Goal: Information Seeking & Learning: Learn about a topic

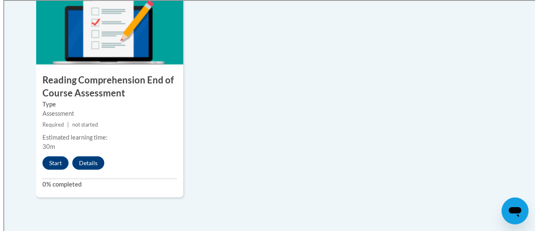
scroll to position [1055, 0]
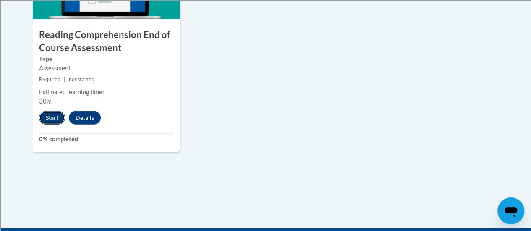
click at [49, 118] on button "Start" at bounding box center [52, 117] width 26 height 13
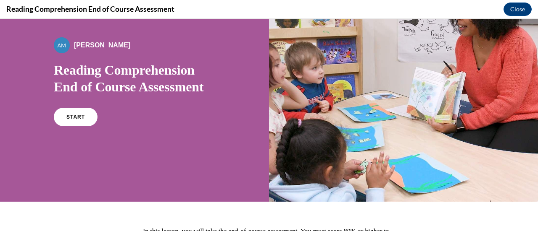
scroll to position [51, 0]
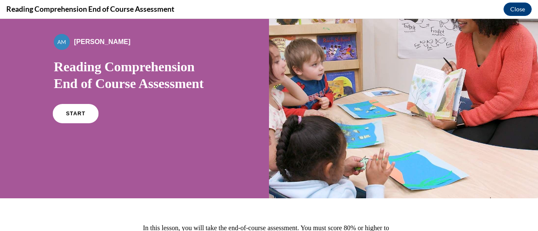
click at [84, 117] on link "START" at bounding box center [76, 113] width 46 height 19
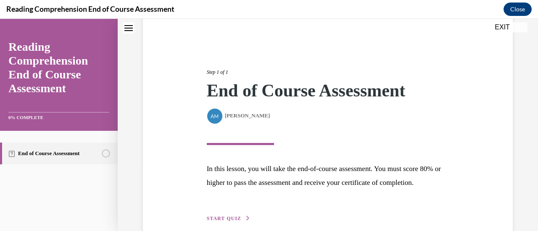
scroll to position [123, 0]
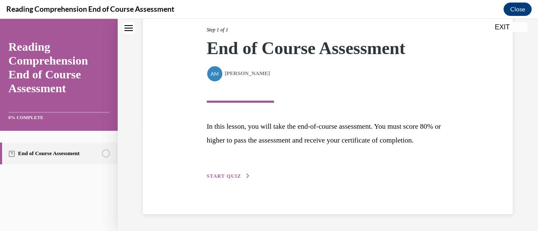
click at [229, 179] on span "START QUIZ" at bounding box center [224, 177] width 34 height 6
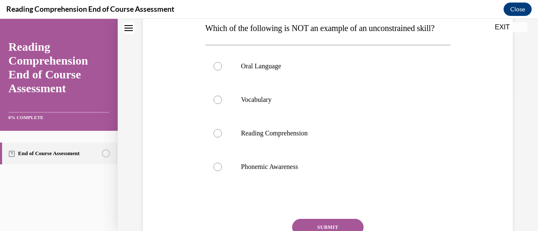
scroll to position [141, 0]
click at [219, 70] on div at bounding box center [217, 66] width 8 height 8
click at [219, 70] on input "Oral Language" at bounding box center [217, 66] width 8 height 8
radio input "true"
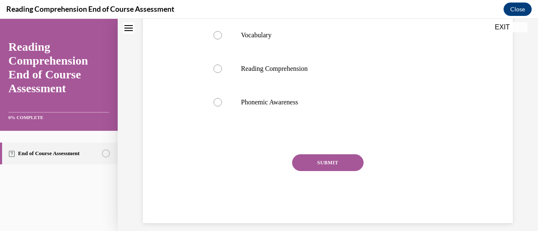
drag, startPoint x: 324, startPoint y: 185, endPoint x: 298, endPoint y: 174, distance: 28.2
click at [298, 171] on button "SUBMIT" at bounding box center [327, 163] width 71 height 17
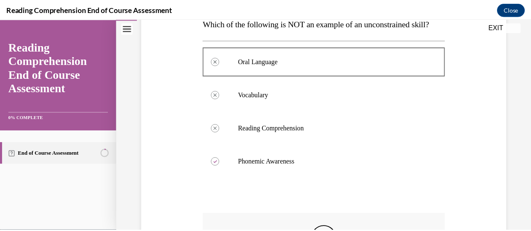
scroll to position [0, 0]
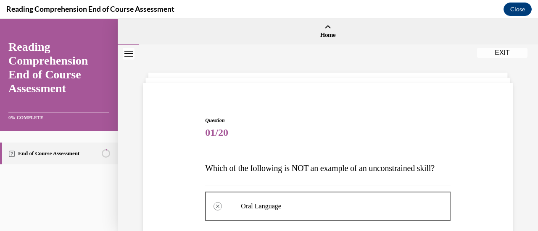
click at [503, 52] on button "EXIT" at bounding box center [502, 53] width 50 height 10
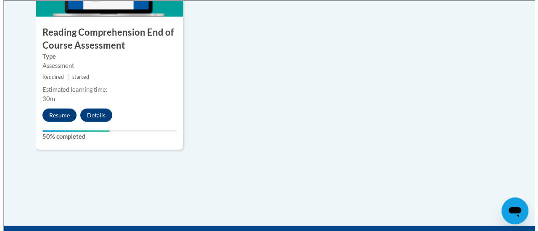
scroll to position [1057, 0]
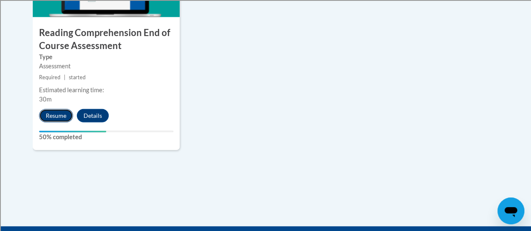
click at [50, 114] on button "Resume" at bounding box center [56, 115] width 34 height 13
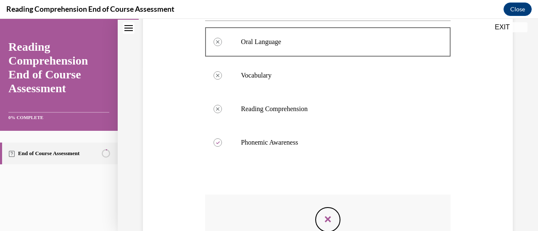
scroll to position [164, 0]
click at [221, 155] on label "Phonemic Awareness" at bounding box center [327, 143] width 245 height 34
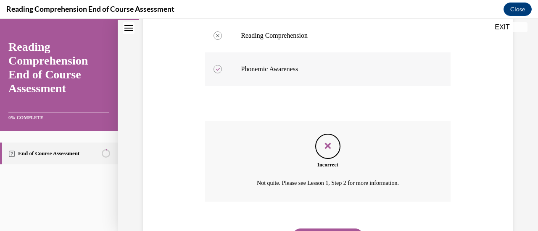
scroll to position [282, 0]
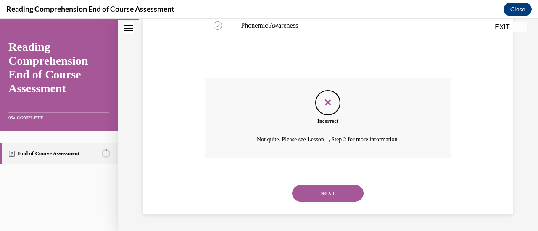
click at [317, 202] on button "NEXT" at bounding box center [327, 193] width 71 height 17
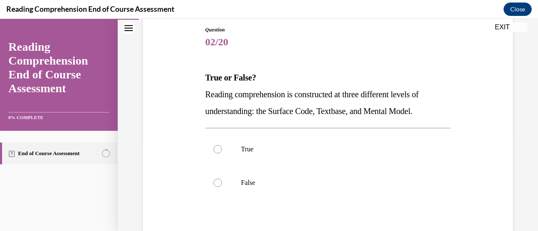
scroll to position [101, 0]
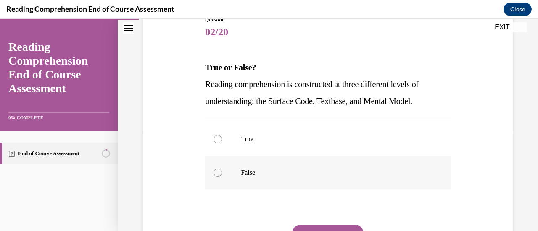
click at [216, 178] on label "False" at bounding box center [327, 173] width 245 height 34
click at [216, 177] on input "False" at bounding box center [217, 173] width 8 height 8
radio input "true"
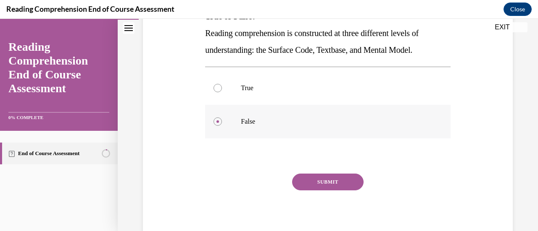
scroll to position [155, 0]
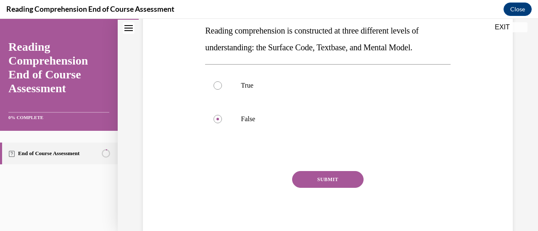
click at [320, 185] on button "SUBMIT" at bounding box center [327, 179] width 71 height 17
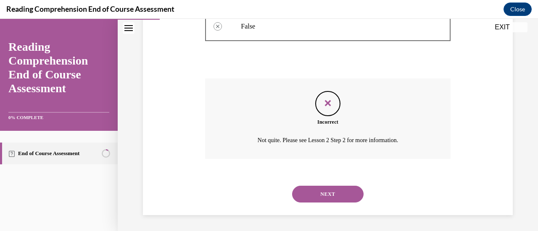
click at [305, 200] on button "NEXT" at bounding box center [327, 194] width 71 height 17
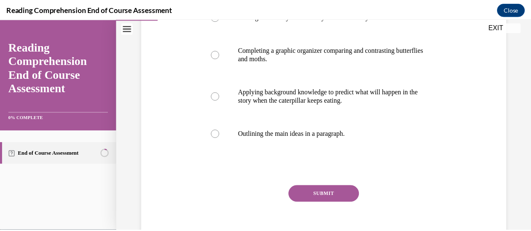
scroll to position [222, 0]
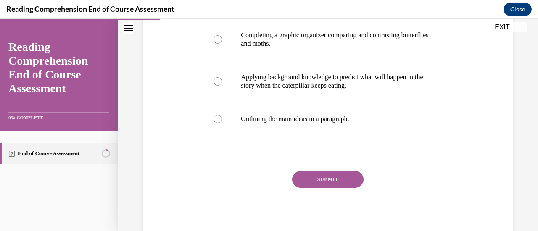
click at [503, 32] on button "EXIT" at bounding box center [502, 27] width 50 height 10
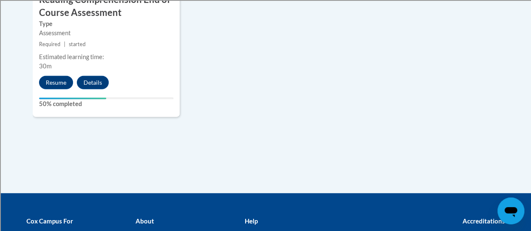
scroll to position [1091, 0]
click at [93, 82] on button "Details" at bounding box center [93, 82] width 32 height 13
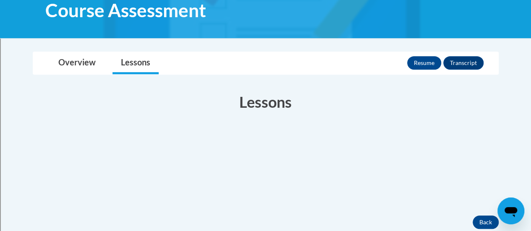
scroll to position [170, 0]
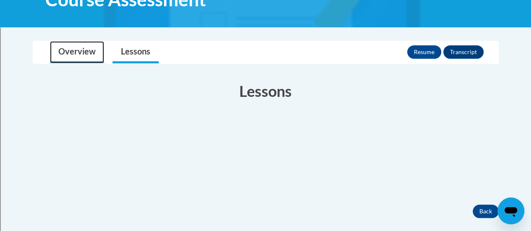
click at [80, 52] on link "Overview" at bounding box center [77, 52] width 54 height 22
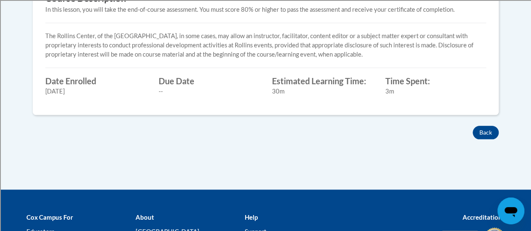
scroll to position [436, 0]
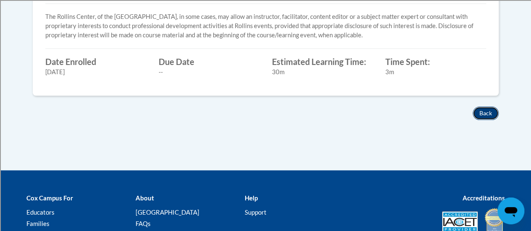
click at [490, 113] on button "Back" at bounding box center [486, 113] width 26 height 13
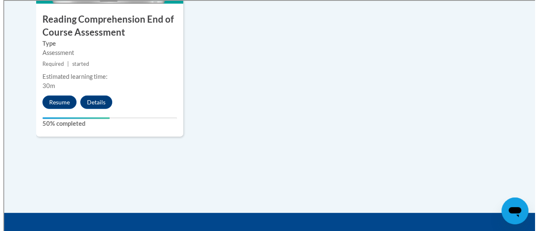
scroll to position [1071, 0]
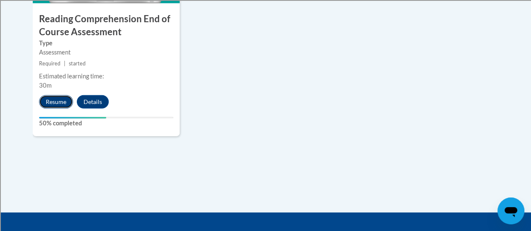
click at [54, 103] on button "Resume" at bounding box center [56, 101] width 34 height 13
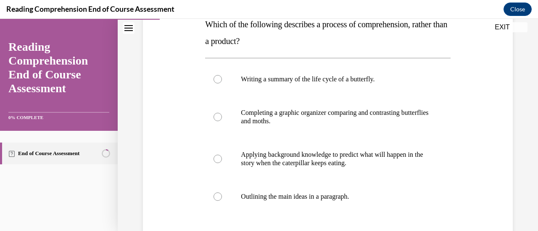
scroll to position [145, 0]
click at [215, 74] on label "Writing a summary of the life cycle of a butterfly." at bounding box center [327, 79] width 245 height 34
click at [215, 75] on input "Writing a summary of the life cycle of a butterfly." at bounding box center [217, 79] width 8 height 8
radio input "true"
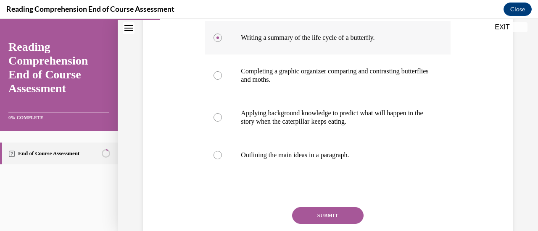
scroll to position [217, 0]
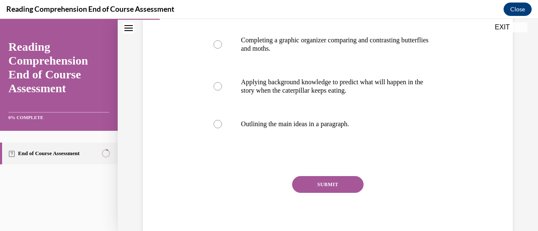
click at [306, 189] on button "SUBMIT" at bounding box center [327, 184] width 71 height 17
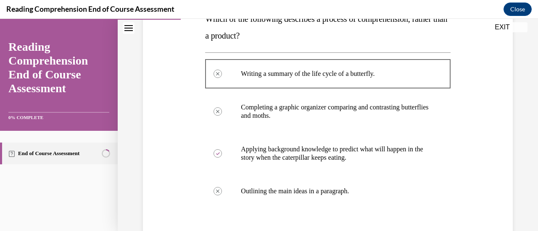
scroll to position [150, 0]
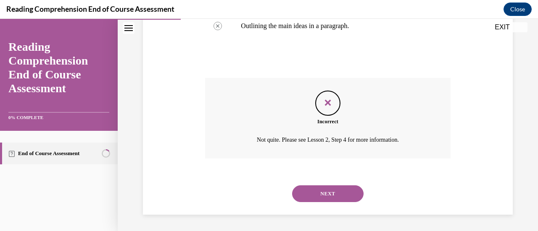
click at [316, 193] on button "NEXT" at bounding box center [327, 194] width 71 height 17
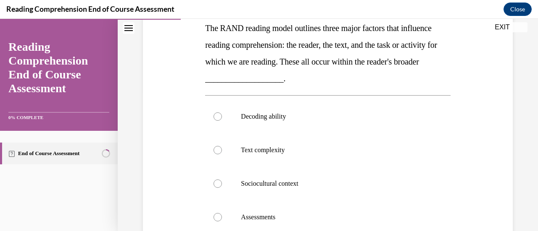
scroll to position [154, 0]
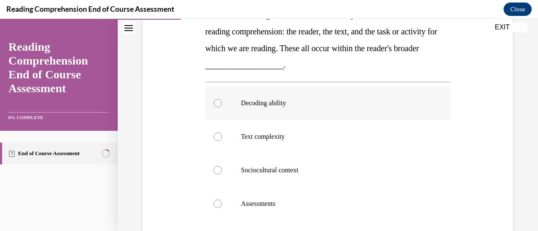
click at [214, 108] on label "Decoding ability" at bounding box center [327, 104] width 245 height 34
click at [214, 108] on input "Decoding ability" at bounding box center [217, 103] width 8 height 8
radio input "true"
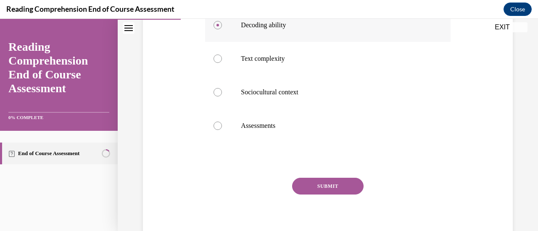
scroll to position [239, 0]
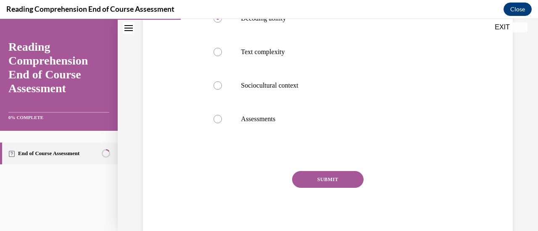
click at [317, 181] on button "SUBMIT" at bounding box center [327, 179] width 71 height 17
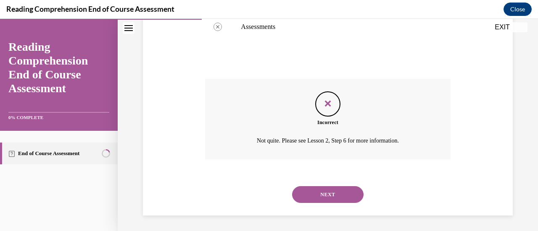
click at [308, 199] on button "NEXT" at bounding box center [327, 195] width 71 height 17
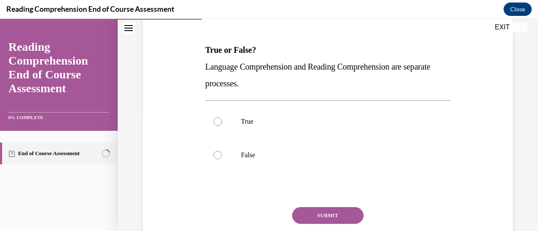
scroll to position [118, 0]
click at [215, 152] on div at bounding box center [217, 156] width 8 height 8
click at [215, 152] on input "False" at bounding box center [217, 156] width 8 height 8
radio input "true"
click at [316, 218] on button "SUBMIT" at bounding box center [327, 216] width 71 height 17
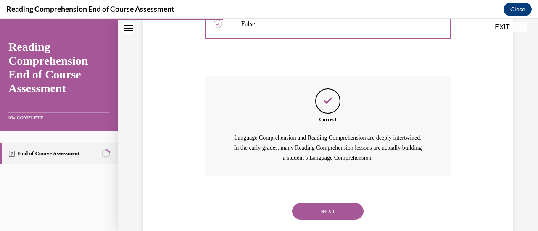
click at [319, 208] on button "NEXT" at bounding box center [327, 211] width 71 height 17
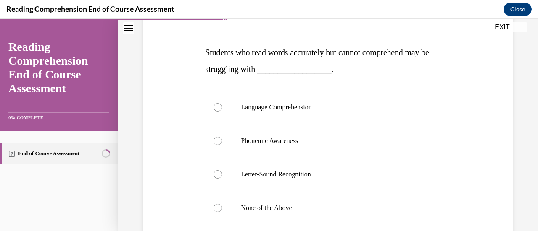
scroll to position [116, 0]
click at [218, 110] on div at bounding box center [217, 107] width 8 height 8
click at [218, 110] on input "Language Comprehension" at bounding box center [217, 107] width 8 height 8
radio input "true"
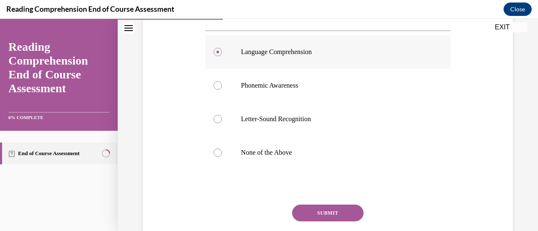
scroll to position [205, 0]
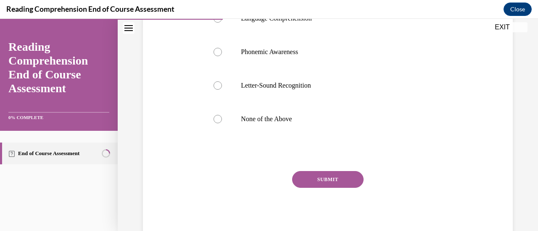
click at [316, 183] on button "SUBMIT" at bounding box center [327, 179] width 71 height 17
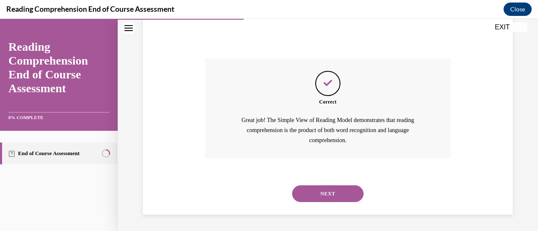
click at [315, 200] on button "NEXT" at bounding box center [327, 194] width 71 height 17
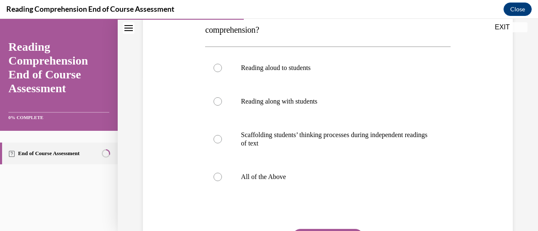
scroll to position [155, 0]
click at [216, 176] on div at bounding box center [217, 177] width 8 height 8
click at [216, 176] on input "All of the Above" at bounding box center [217, 177] width 8 height 8
radio input "true"
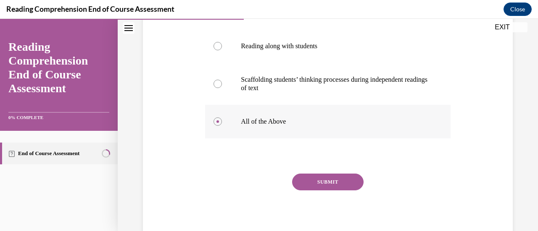
scroll to position [213, 0]
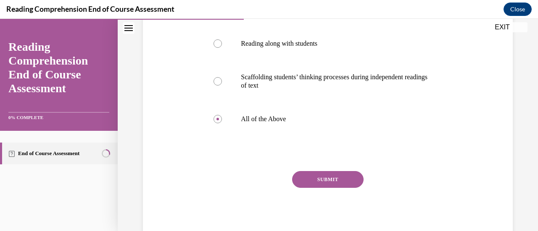
click at [330, 178] on button "SUBMIT" at bounding box center [327, 179] width 71 height 17
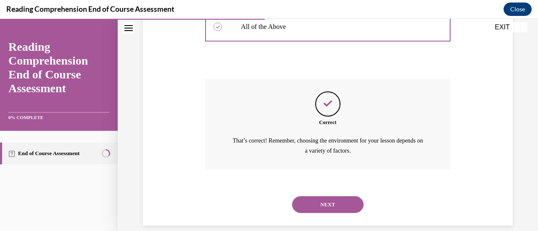
click at [314, 211] on button "NEXT" at bounding box center [327, 205] width 71 height 17
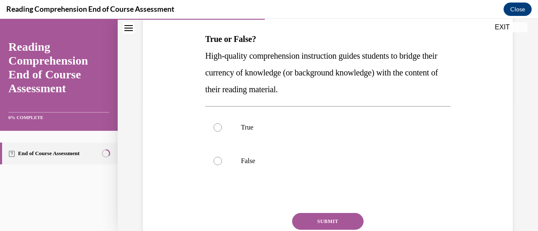
scroll to position [130, 0]
click at [231, 141] on label "True" at bounding box center [327, 127] width 245 height 34
click at [222, 131] on input "True" at bounding box center [217, 127] width 8 height 8
radio input "true"
click at [220, 133] on label "True" at bounding box center [327, 127] width 245 height 34
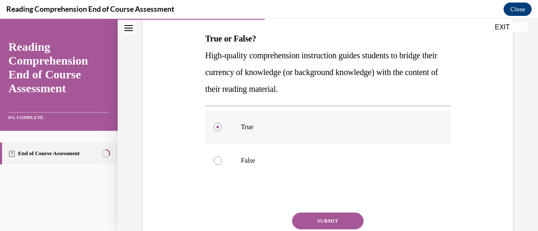
click at [220, 131] on input "True" at bounding box center [217, 127] width 8 height 8
click at [311, 222] on button "SUBMIT" at bounding box center [327, 221] width 71 height 17
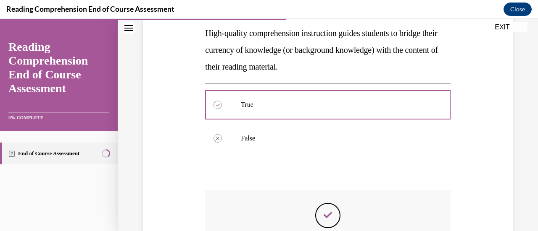
scroll to position [147, 0]
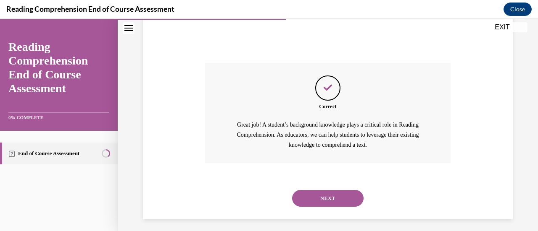
click at [318, 200] on button "NEXT" at bounding box center [327, 198] width 71 height 17
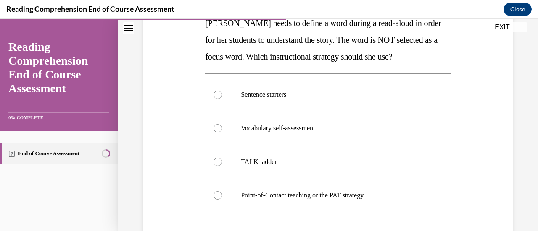
scroll to position [147, 0]
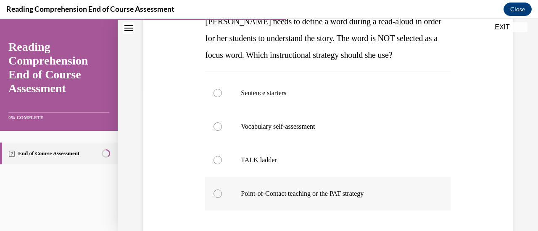
click at [217, 194] on div at bounding box center [217, 194] width 8 height 8
click at [217, 194] on input "Point-of-Contact teaching or the PAT strategy" at bounding box center [217, 194] width 8 height 8
radio input "true"
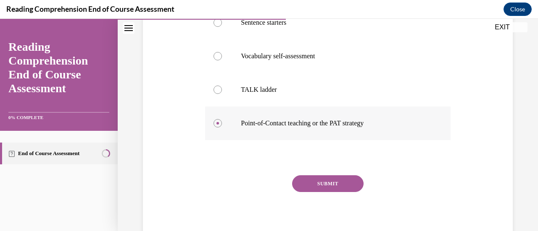
scroll to position [222, 0]
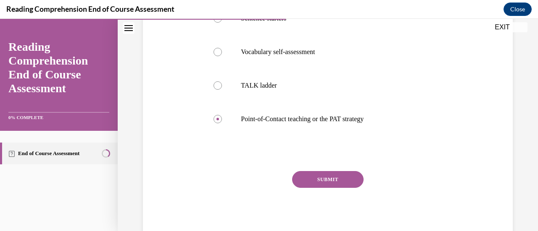
click at [310, 185] on button "SUBMIT" at bounding box center [327, 179] width 71 height 17
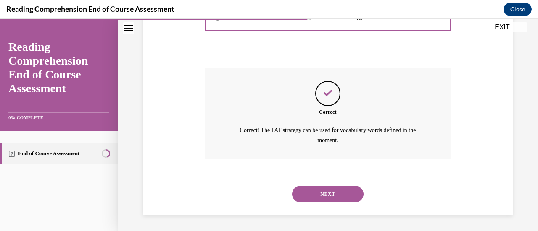
click at [316, 199] on button "NEXT" at bounding box center [327, 194] width 71 height 17
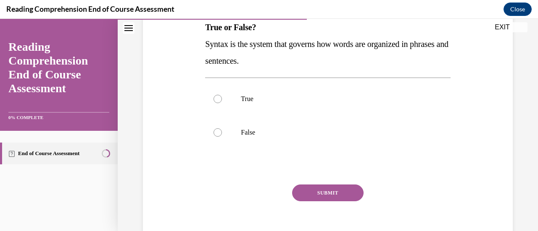
scroll to position [141, 0]
click at [220, 105] on label "True" at bounding box center [327, 100] width 245 height 34
click at [220, 104] on input "True" at bounding box center [217, 99] width 8 height 8
radio input "true"
click at [306, 193] on button "SUBMIT" at bounding box center [327, 193] width 71 height 17
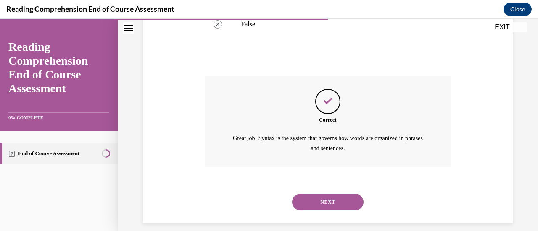
click at [307, 203] on button "NEXT" at bounding box center [327, 202] width 71 height 17
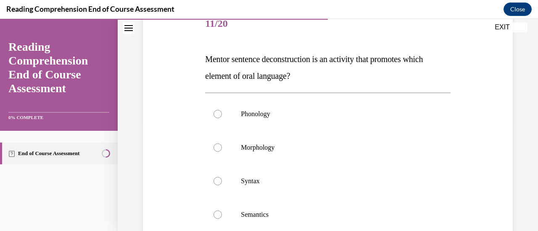
scroll to position [119, 0]
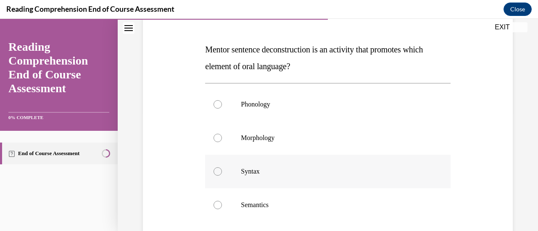
click at [220, 175] on label "Syntax" at bounding box center [327, 172] width 245 height 34
click at [220, 175] on input "Syntax" at bounding box center [217, 172] width 8 height 8
radio input "true"
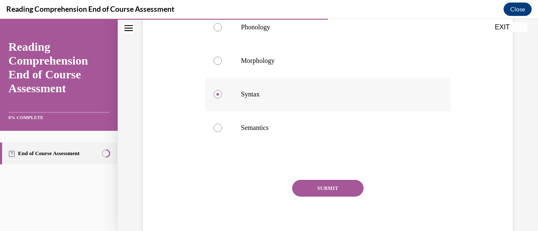
scroll to position [205, 0]
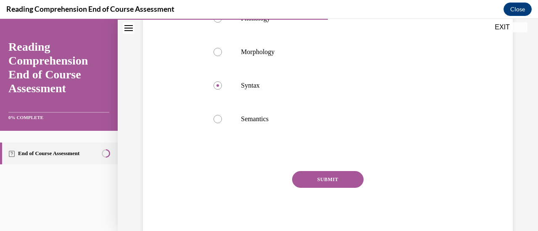
click at [322, 185] on button "SUBMIT" at bounding box center [327, 179] width 71 height 17
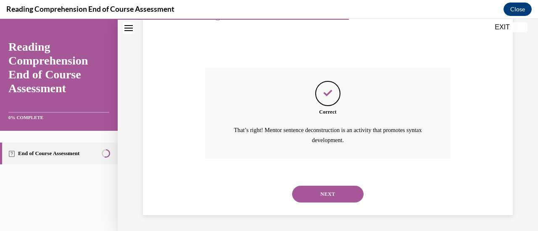
click at [305, 189] on button "NEXT" at bounding box center [327, 194] width 71 height 17
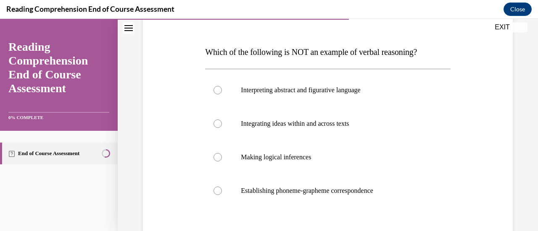
scroll to position [117, 0]
click at [216, 159] on div at bounding box center [217, 157] width 8 height 8
click at [216, 159] on input "Making logical inferences" at bounding box center [217, 157] width 8 height 8
radio input "true"
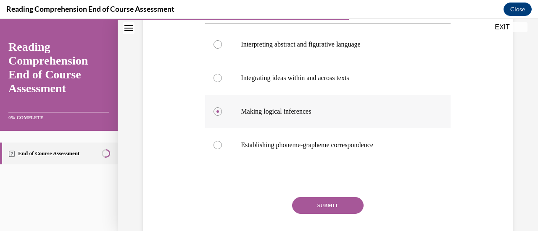
scroll to position [188, 0]
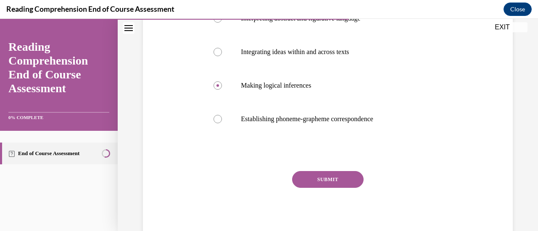
click at [312, 184] on button "SUBMIT" at bounding box center [327, 179] width 71 height 17
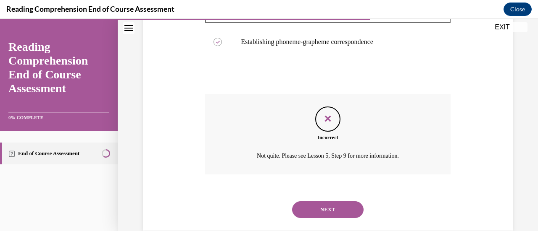
click at [308, 208] on button "NEXT" at bounding box center [327, 210] width 71 height 17
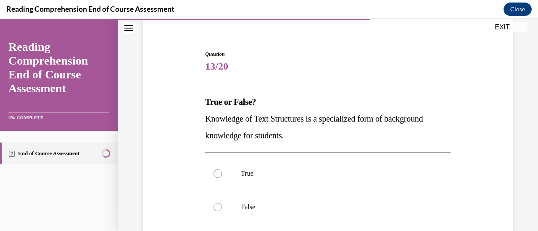
scroll to position [83, 0]
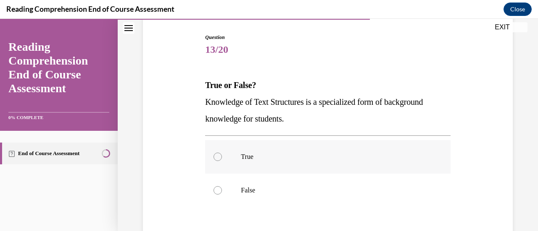
click at [211, 162] on label "True" at bounding box center [327, 157] width 245 height 34
click at [213, 161] on input "True" at bounding box center [217, 157] width 8 height 8
radio input "true"
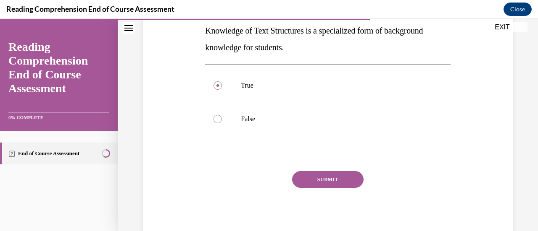
click at [329, 185] on button "SUBMIT" at bounding box center [327, 179] width 71 height 17
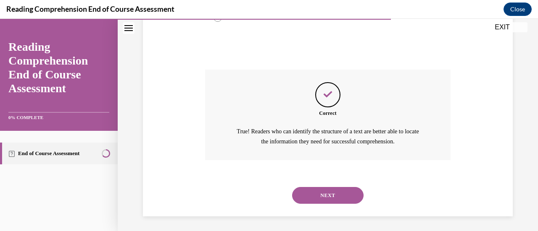
click at [300, 202] on button "NEXT" at bounding box center [327, 195] width 71 height 17
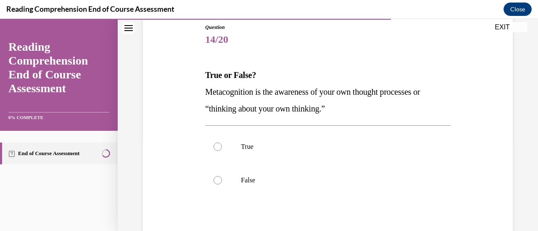
scroll to position [109, 0]
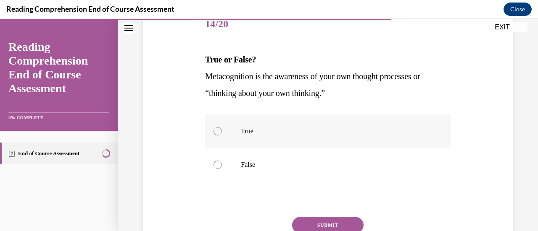
click at [212, 129] on label "True" at bounding box center [327, 132] width 245 height 34
click at [213, 129] on input "True" at bounding box center [217, 131] width 8 height 8
radio input "true"
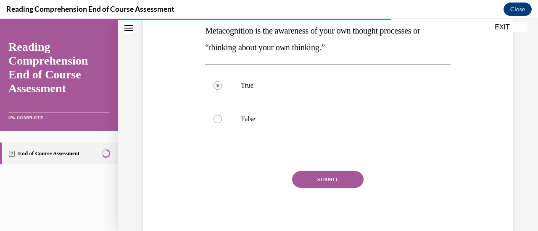
click at [330, 181] on button "SUBMIT" at bounding box center [327, 179] width 71 height 17
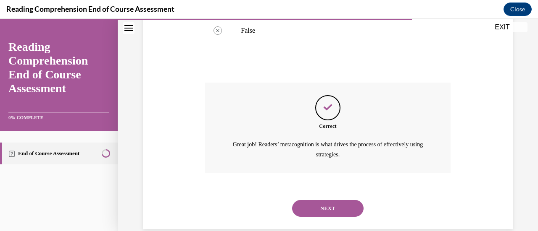
click at [312, 214] on button "NEXT" at bounding box center [327, 208] width 71 height 17
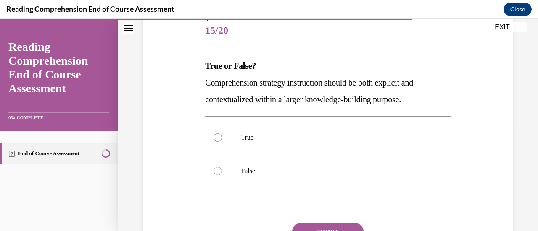
scroll to position [104, 0]
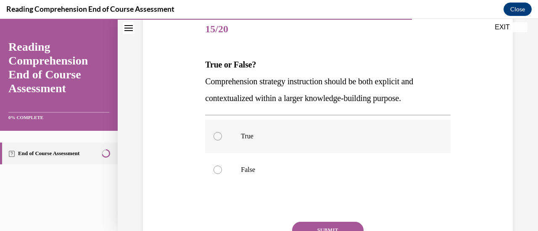
click at [218, 141] on label "True" at bounding box center [327, 137] width 245 height 34
click at [218, 141] on input "True" at bounding box center [217, 136] width 8 height 8
radio input "true"
click at [328, 230] on button "SUBMIT" at bounding box center [327, 230] width 71 height 17
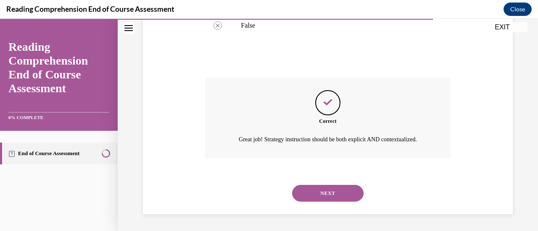
click at [309, 197] on button "NEXT" at bounding box center [327, 193] width 71 height 17
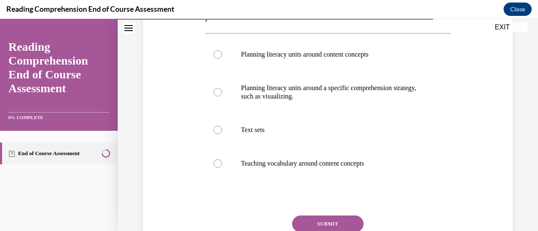
scroll to position [169, 0]
click at [218, 134] on div at bounding box center [217, 130] width 8 height 8
click at [218, 134] on input "Text sets" at bounding box center [217, 130] width 8 height 8
radio input "true"
click at [313, 228] on button "SUBMIT" at bounding box center [327, 224] width 71 height 17
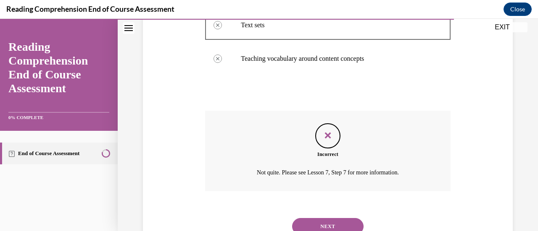
click at [334, 224] on button "NEXT" at bounding box center [327, 226] width 71 height 17
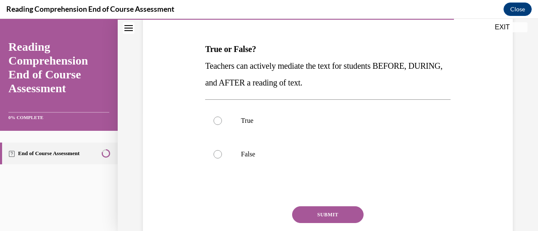
scroll to position [124, 0]
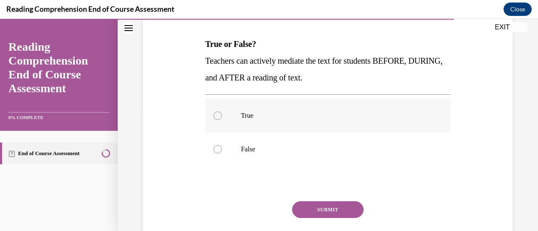
click at [214, 116] on div at bounding box center [217, 116] width 8 height 8
click at [214, 116] on input "True" at bounding box center [217, 116] width 8 height 8
radio input "true"
click at [332, 212] on button "SUBMIT" at bounding box center [327, 210] width 71 height 17
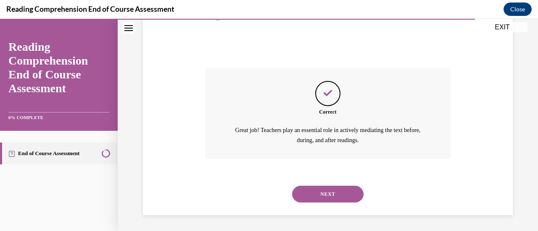
click at [329, 192] on button "NEXT" at bounding box center [327, 194] width 71 height 17
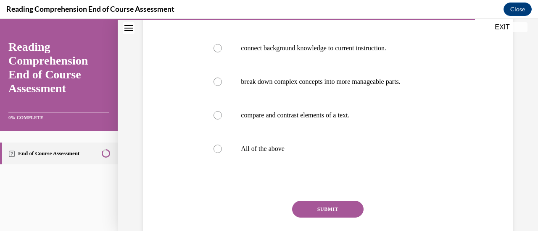
scroll to position [164, 0]
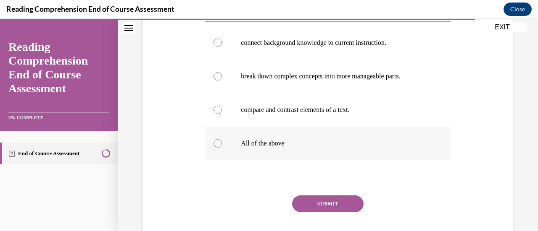
click at [216, 143] on div at bounding box center [217, 143] width 8 height 8
click at [216, 143] on input "All of the above" at bounding box center [217, 143] width 8 height 8
radio input "true"
click at [331, 212] on button "SUBMIT" at bounding box center [327, 204] width 71 height 17
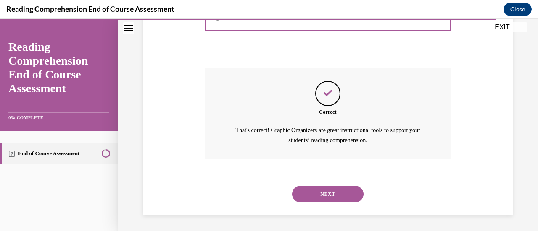
click at [330, 196] on button "NEXT" at bounding box center [327, 194] width 71 height 17
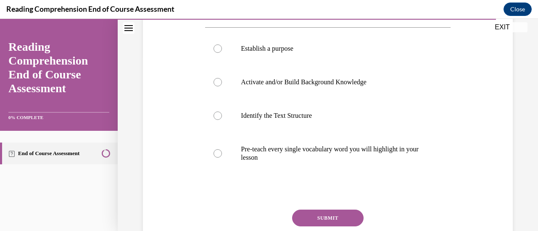
scroll to position [175, 0]
click at [219, 151] on div at bounding box center [217, 154] width 8 height 8
click at [219, 151] on input "Pre-teach every single vocabulary word you will highlight in your lesson" at bounding box center [217, 154] width 8 height 8
radio input "true"
click at [334, 217] on button "SUBMIT" at bounding box center [327, 218] width 71 height 17
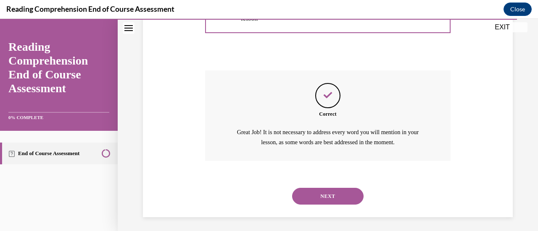
click at [336, 193] on button "NEXT" at bounding box center [327, 196] width 71 height 17
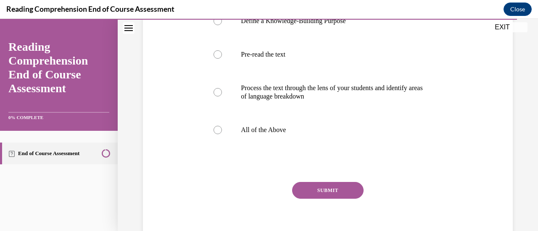
scroll to position [189, 0]
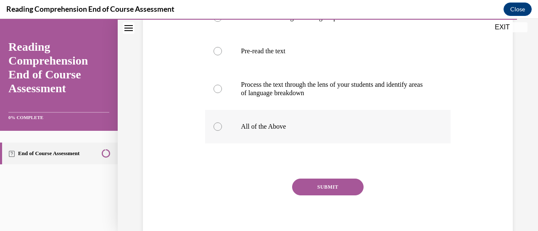
click at [219, 131] on div at bounding box center [217, 127] width 8 height 8
click at [219, 131] on input "All of the Above" at bounding box center [217, 127] width 8 height 8
radio input "true"
click at [322, 196] on button "SUBMIT" at bounding box center [327, 187] width 71 height 17
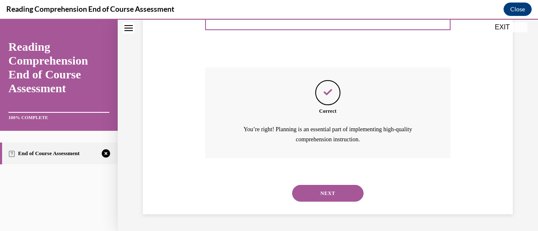
click at [335, 197] on button "NEXT" at bounding box center [327, 193] width 71 height 17
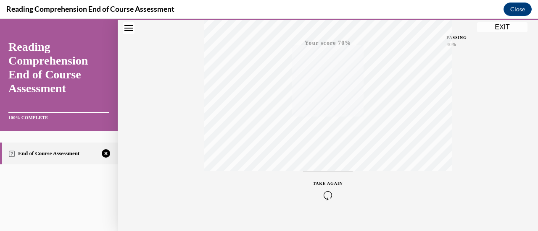
scroll to position [218, 0]
click at [326, 184] on icon "button" at bounding box center [328, 180] width 30 height 9
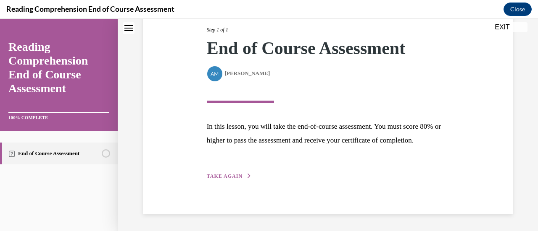
click at [238, 179] on span "TAKE AGAIN" at bounding box center [225, 177] width 36 height 6
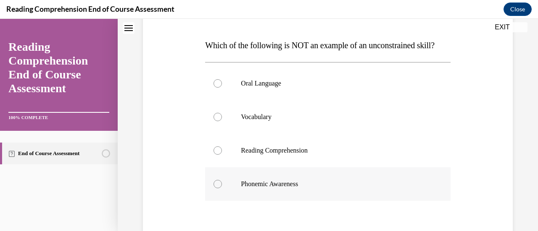
click at [220, 189] on div at bounding box center [217, 184] width 8 height 8
click at [220, 189] on input "Phonemic Awareness" at bounding box center [217, 184] width 8 height 8
radio input "true"
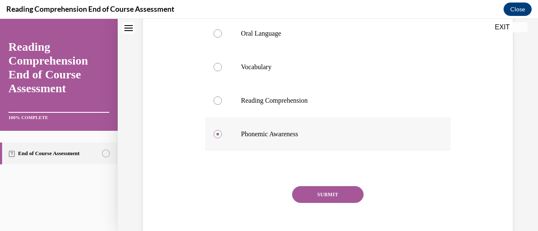
scroll to position [205, 0]
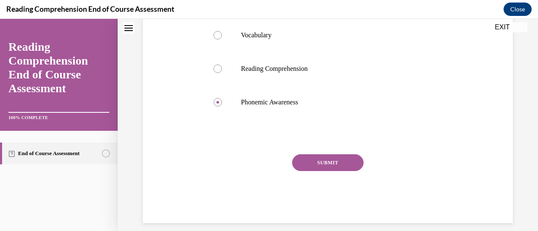
click at [333, 171] on button "SUBMIT" at bounding box center [327, 163] width 71 height 17
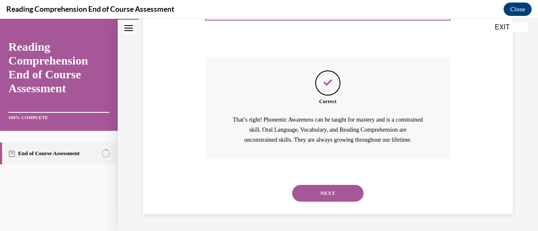
click at [332, 199] on button "NEXT" at bounding box center [327, 193] width 71 height 17
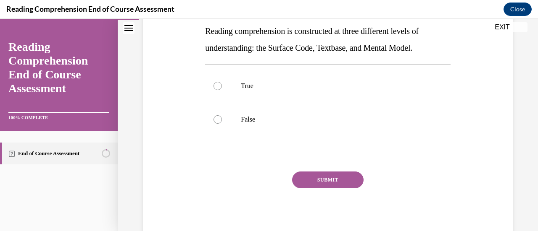
scroll to position [154, 0]
click at [217, 81] on label "True" at bounding box center [327, 87] width 245 height 34
click at [217, 82] on input "True" at bounding box center [217, 86] width 8 height 8
radio input "true"
click at [336, 181] on button "SUBMIT" at bounding box center [327, 180] width 71 height 17
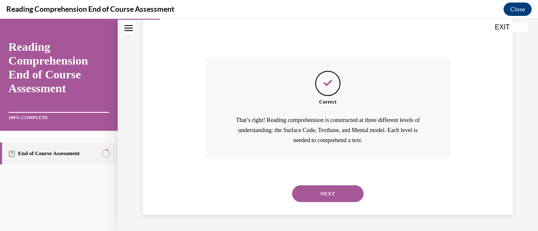
click at [334, 193] on button "NEXT" at bounding box center [327, 194] width 71 height 17
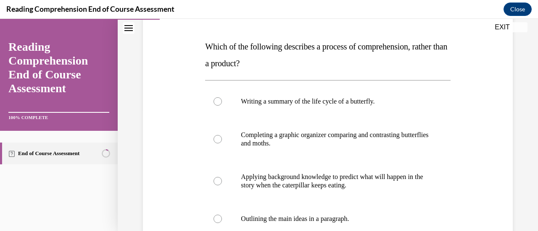
scroll to position [135, 0]
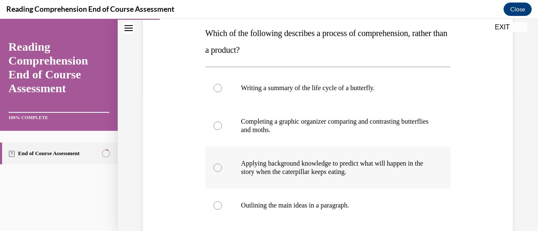
click at [218, 171] on div at bounding box center [217, 168] width 8 height 8
click at [218, 171] on input "Applying background knowledge to predict what will happen in the story when the…" at bounding box center [217, 168] width 8 height 8
radio input "true"
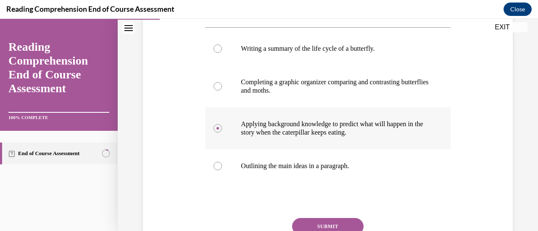
scroll to position [222, 0]
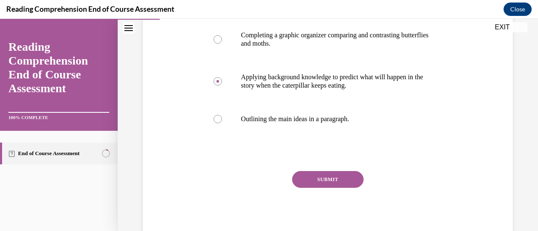
click at [330, 182] on button "SUBMIT" at bounding box center [327, 179] width 71 height 17
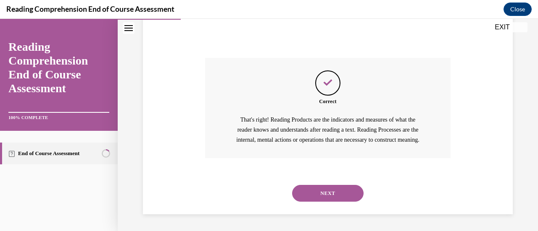
click at [328, 199] on button "NEXT" at bounding box center [327, 193] width 71 height 17
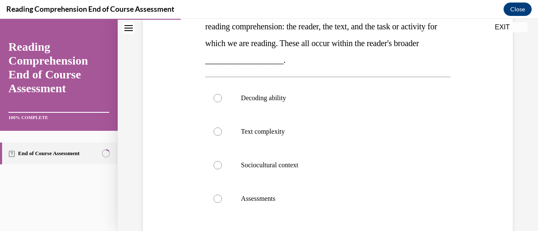
scroll to position [160, 0]
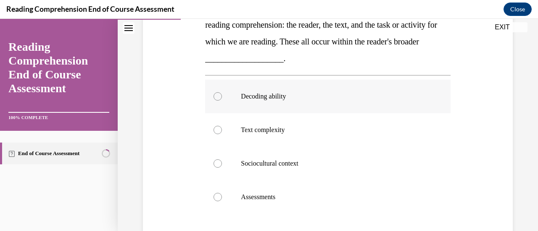
click at [218, 92] on div at bounding box center [217, 96] width 8 height 8
click at [218, 92] on input "Decoding ability" at bounding box center [217, 96] width 8 height 8
radio input "true"
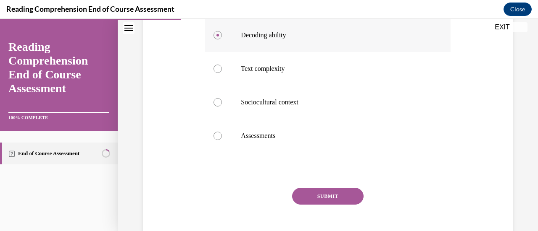
scroll to position [239, 0]
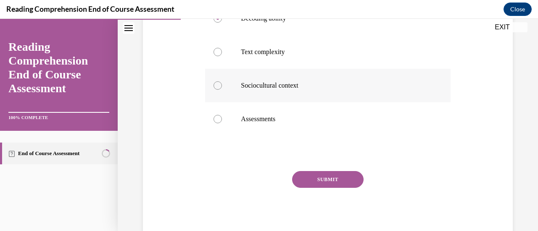
click at [220, 84] on div at bounding box center [217, 86] width 8 height 8
click at [220, 84] on input "Sociocultural context" at bounding box center [217, 86] width 8 height 8
radio input "true"
click at [343, 179] on button "SUBMIT" at bounding box center [327, 179] width 71 height 17
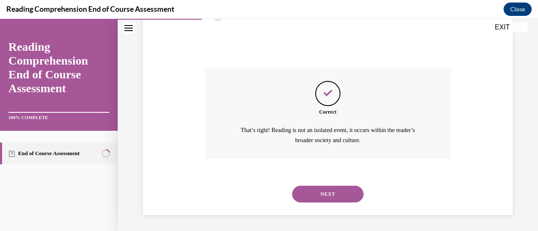
click at [334, 199] on button "NEXT" at bounding box center [327, 194] width 71 height 17
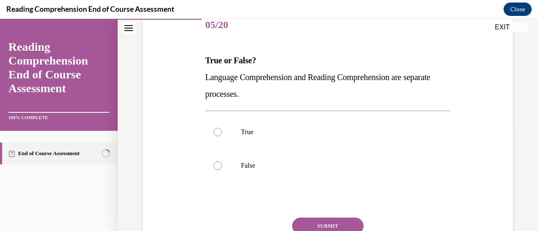
scroll to position [108, 0]
click at [217, 134] on div at bounding box center [217, 133] width 8 height 8
click at [217, 134] on input "True" at bounding box center [217, 133] width 8 height 8
radio input "true"
click at [218, 172] on label "False" at bounding box center [327, 167] width 245 height 34
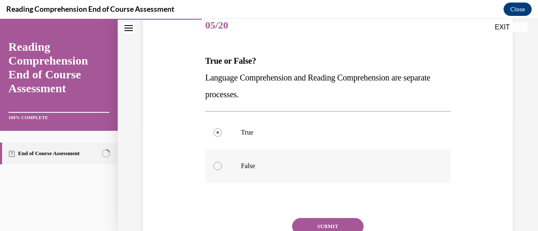
click at [218, 171] on input "False" at bounding box center [217, 166] width 8 height 8
radio input "true"
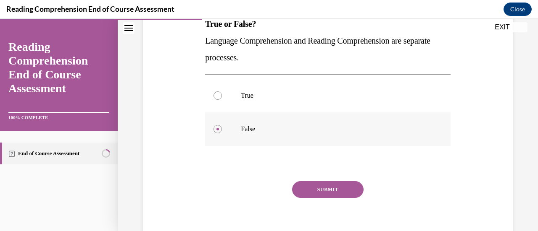
scroll to position [155, 0]
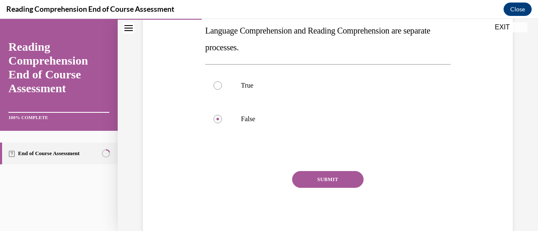
click at [335, 185] on button "SUBMIT" at bounding box center [327, 179] width 71 height 17
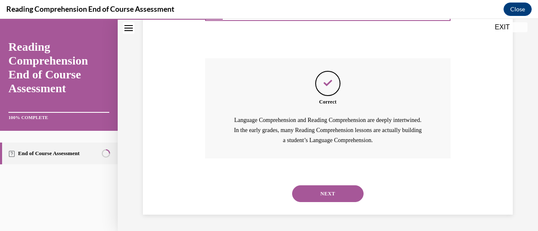
click at [324, 195] on button "NEXT" at bounding box center [327, 194] width 71 height 17
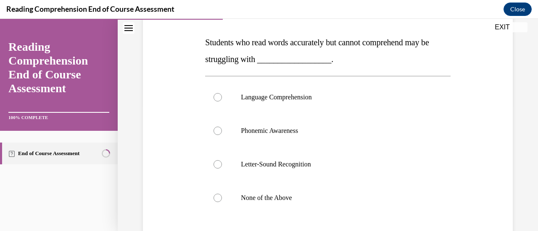
scroll to position [139, 0]
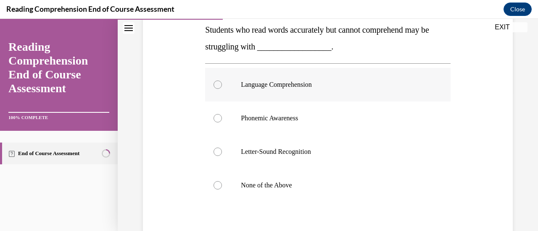
click at [216, 86] on div at bounding box center [217, 85] width 8 height 8
click at [216, 86] on input "Language Comprehension" at bounding box center [217, 85] width 8 height 8
radio input "true"
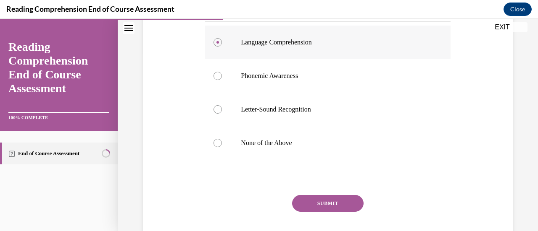
scroll to position [205, 0]
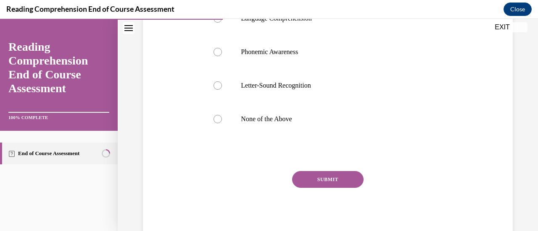
click at [339, 185] on button "SUBMIT" at bounding box center [327, 179] width 71 height 17
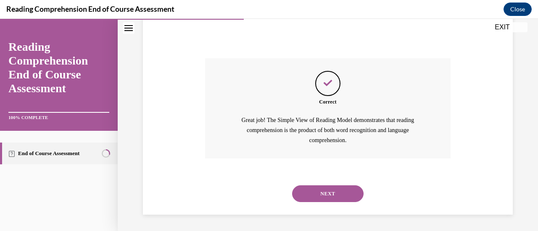
click at [329, 199] on button "NEXT" at bounding box center [327, 194] width 71 height 17
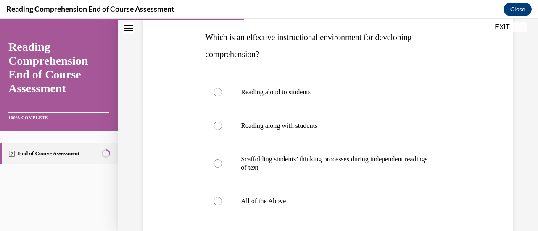
scroll to position [143, 0]
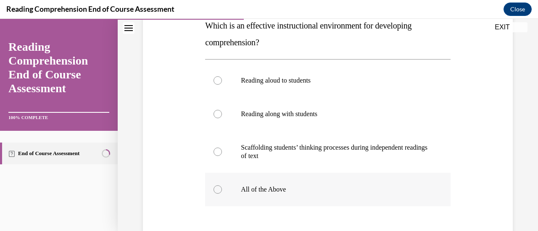
click at [213, 193] on label "All of the Above" at bounding box center [327, 190] width 245 height 34
click at [213, 193] on input "All of the Above" at bounding box center [217, 190] width 8 height 8
radio input "true"
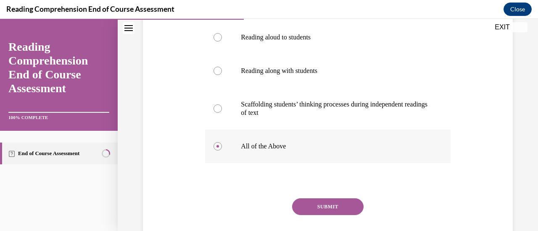
scroll to position [213, 0]
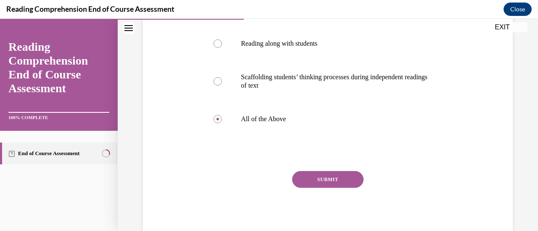
click at [323, 179] on button "SUBMIT" at bounding box center [327, 179] width 71 height 17
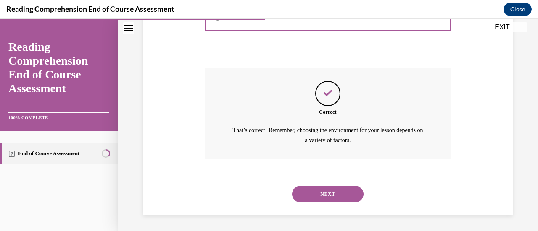
click at [333, 196] on button "NEXT" at bounding box center [327, 194] width 71 height 17
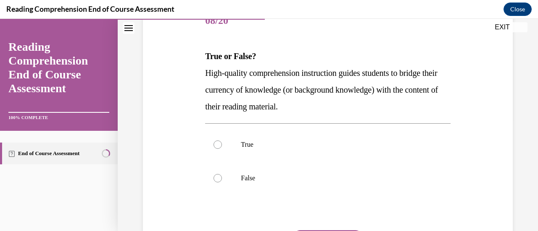
scroll to position [112, 0]
click at [220, 148] on label "True" at bounding box center [327, 146] width 245 height 34
click at [220, 148] on input "True" at bounding box center [217, 145] width 8 height 8
radio input "true"
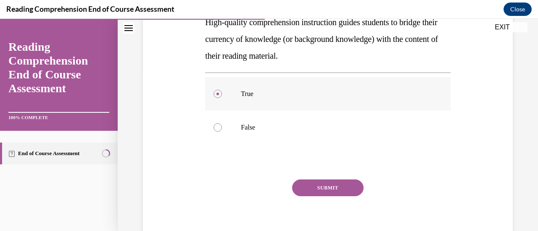
scroll to position [171, 0]
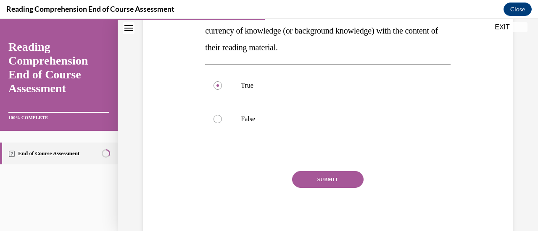
click at [331, 182] on button "SUBMIT" at bounding box center [327, 179] width 71 height 17
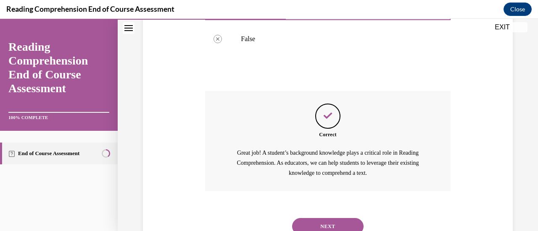
click at [327, 221] on button "NEXT" at bounding box center [327, 226] width 71 height 17
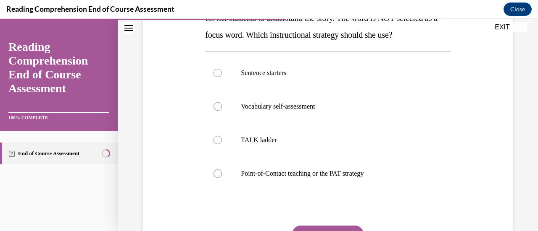
scroll to position [168, 0]
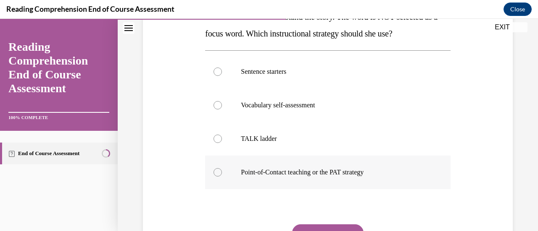
click at [217, 179] on label "Point-of-Contact teaching or the PAT strategy" at bounding box center [327, 173] width 245 height 34
click at [217, 177] on input "Point-of-Contact teaching or the PAT strategy" at bounding box center [217, 172] width 8 height 8
radio input "true"
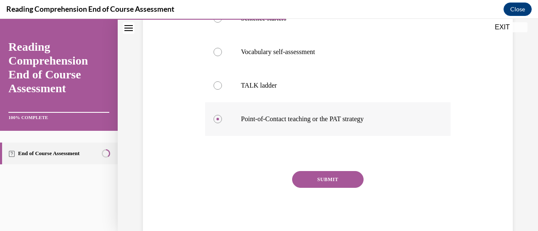
scroll to position [221, 0]
click at [327, 187] on button "SUBMIT" at bounding box center [327, 180] width 71 height 17
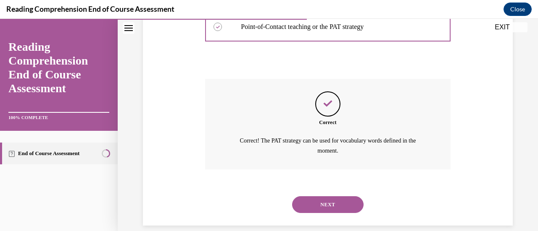
click at [329, 206] on button "NEXT" at bounding box center [327, 205] width 71 height 17
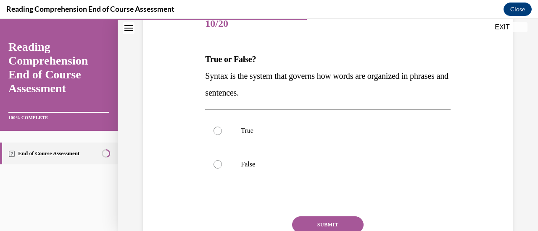
scroll to position [110, 0]
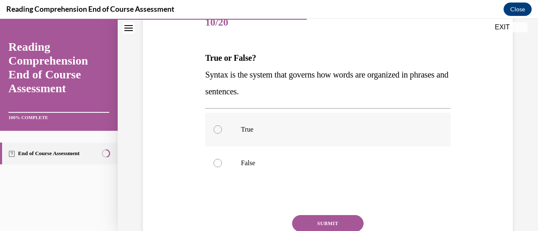
click at [218, 135] on label "True" at bounding box center [327, 130] width 245 height 34
click at [218, 134] on input "True" at bounding box center [217, 130] width 8 height 8
radio input "true"
click at [333, 223] on button "SUBMIT" at bounding box center [327, 224] width 71 height 17
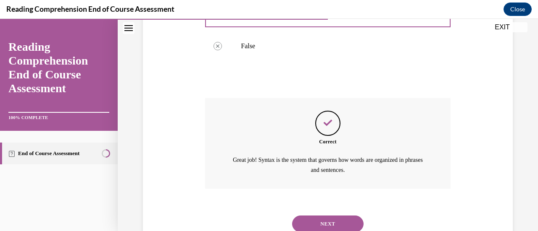
click at [334, 224] on button "NEXT" at bounding box center [327, 224] width 71 height 17
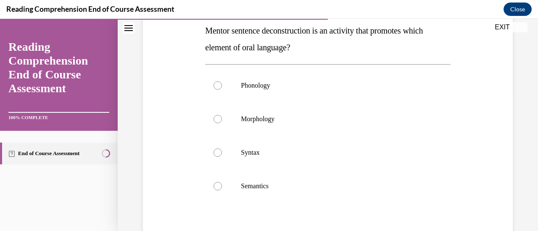
scroll to position [139, 0]
click at [215, 155] on div at bounding box center [217, 152] width 8 height 8
click at [215, 155] on input "Syntax" at bounding box center [217, 152] width 8 height 8
radio input "true"
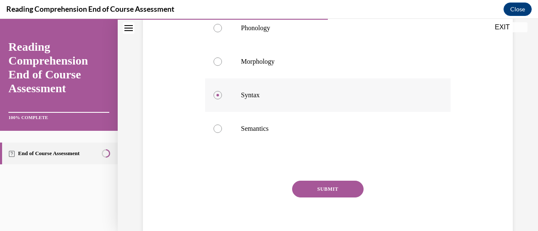
scroll to position [205, 0]
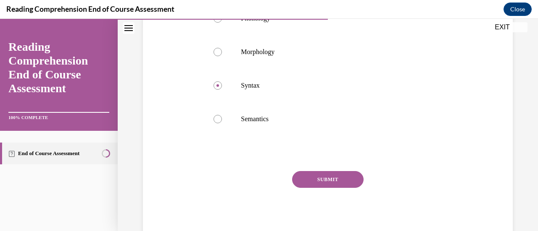
click at [336, 186] on button "SUBMIT" at bounding box center [327, 179] width 71 height 17
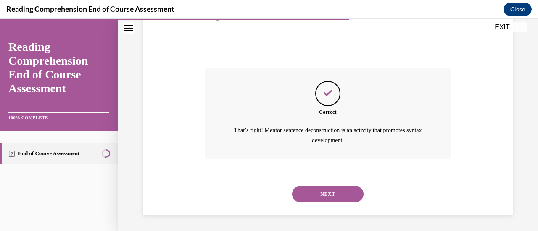
click at [337, 194] on button "NEXT" at bounding box center [327, 194] width 71 height 17
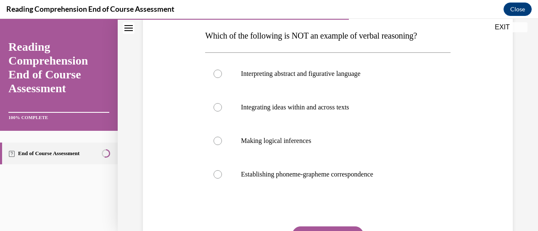
scroll to position [133, 0]
click at [213, 146] on label "Making logical inferences" at bounding box center [327, 141] width 245 height 34
click at [213, 145] on input "Making logical inferences" at bounding box center [217, 141] width 8 height 8
radio input "true"
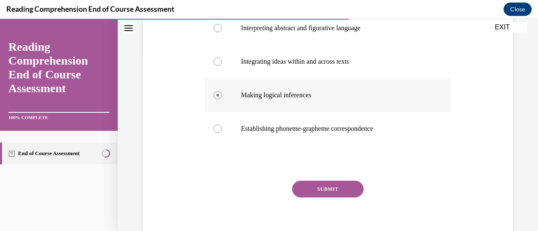
scroll to position [188, 0]
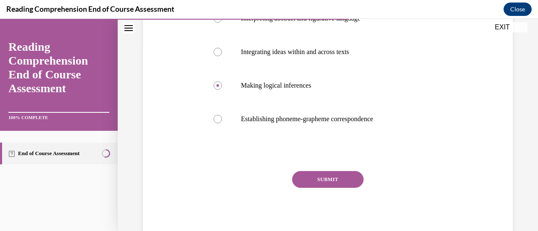
click at [330, 184] on button "SUBMIT" at bounding box center [327, 179] width 71 height 17
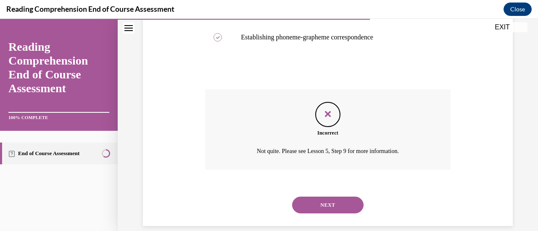
click at [334, 212] on button "NEXT" at bounding box center [327, 205] width 71 height 17
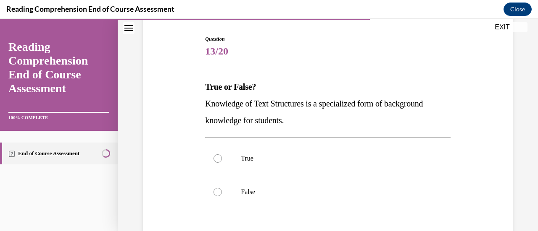
scroll to position [82, 0]
click at [215, 159] on div at bounding box center [217, 158] width 8 height 8
click at [215, 159] on input "True" at bounding box center [217, 158] width 8 height 8
radio input "true"
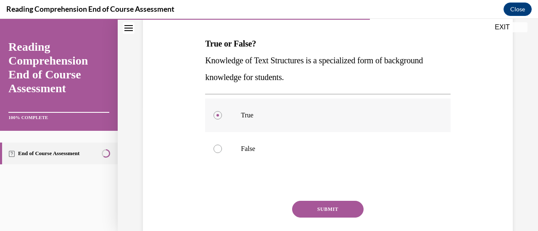
scroll to position [124, 0]
click at [342, 208] on button "SUBMIT" at bounding box center [327, 210] width 71 height 17
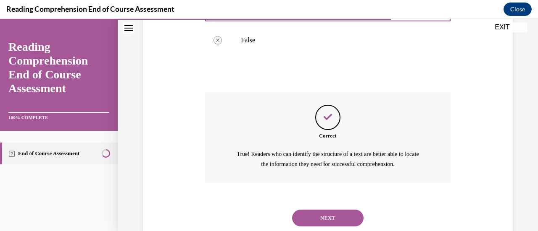
click at [337, 221] on button "NEXT" at bounding box center [327, 218] width 71 height 17
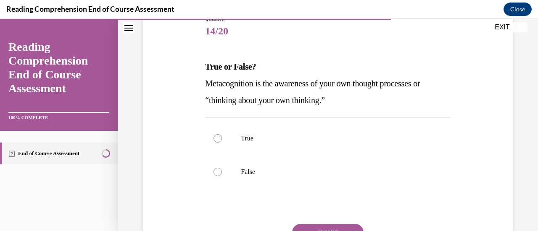
scroll to position [103, 0]
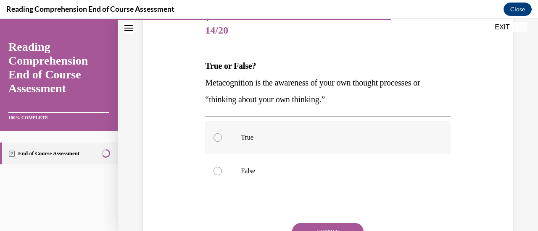
click at [221, 140] on label "True" at bounding box center [327, 138] width 245 height 34
click at [221, 140] on input "True" at bounding box center [217, 138] width 8 height 8
radio input "true"
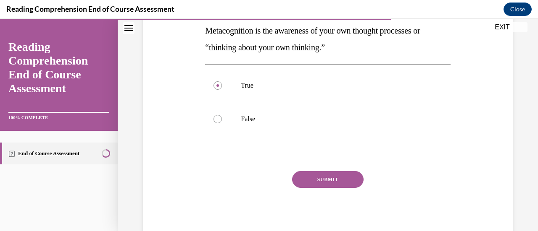
click at [333, 183] on button "SUBMIT" at bounding box center [327, 179] width 71 height 17
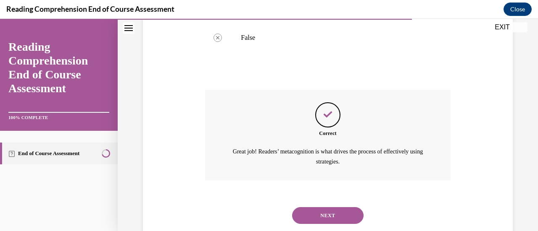
click at [339, 216] on button "NEXT" at bounding box center [327, 216] width 71 height 17
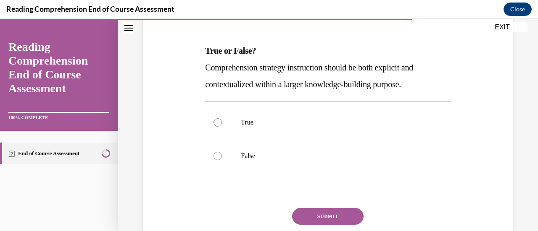
scroll to position [117, 0]
click at [214, 122] on div at bounding box center [217, 123] width 8 height 8
click at [214, 122] on input "True" at bounding box center [217, 123] width 8 height 8
radio input "true"
click at [321, 215] on button "SUBMIT" at bounding box center [327, 217] width 71 height 17
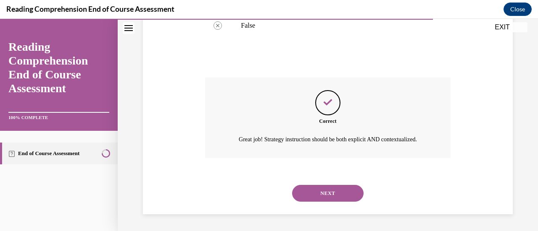
click at [329, 200] on button "NEXT" at bounding box center [327, 193] width 71 height 17
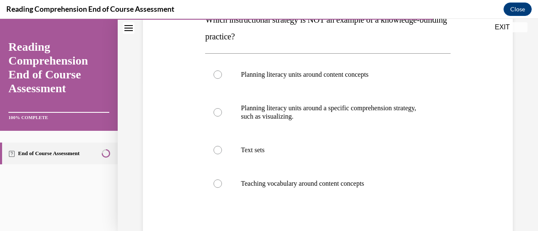
scroll to position [149, 0]
click at [218, 155] on label "Text sets" at bounding box center [327, 151] width 245 height 34
click at [218, 155] on input "Text sets" at bounding box center [217, 150] width 8 height 8
radio input "true"
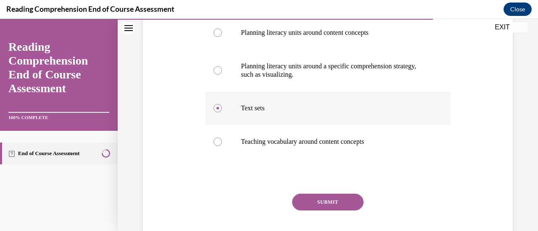
scroll to position [213, 0]
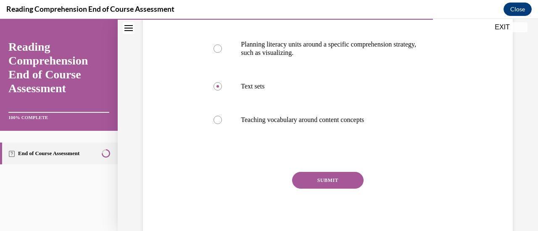
click at [336, 186] on button "SUBMIT" at bounding box center [327, 180] width 71 height 17
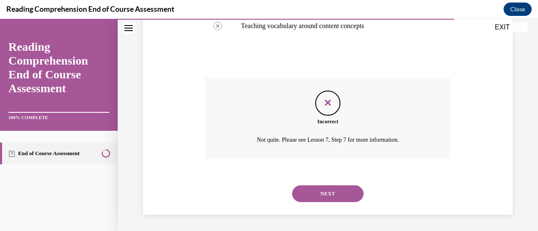
click at [338, 199] on button "NEXT" at bounding box center [327, 194] width 71 height 17
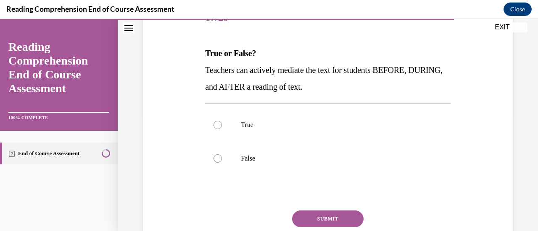
scroll to position [114, 0]
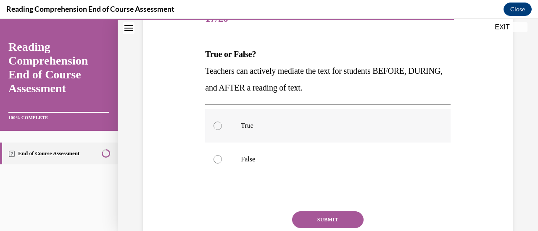
click at [221, 122] on label "True" at bounding box center [327, 126] width 245 height 34
click at [221, 122] on input "True" at bounding box center [217, 126] width 8 height 8
radio input "true"
click at [330, 215] on button "SUBMIT" at bounding box center [327, 220] width 71 height 17
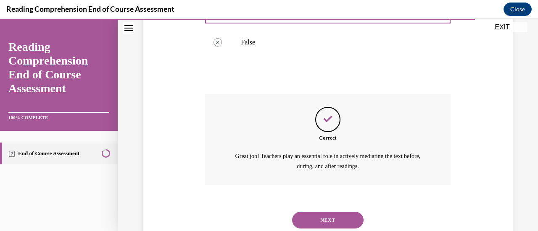
click at [337, 225] on button "NEXT" at bounding box center [327, 220] width 71 height 17
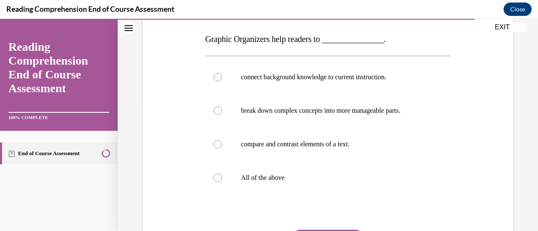
scroll to position [130, 0]
click at [216, 178] on div at bounding box center [217, 178] width 8 height 8
click at [216, 178] on input "All of the above" at bounding box center [217, 178] width 8 height 8
radio input "true"
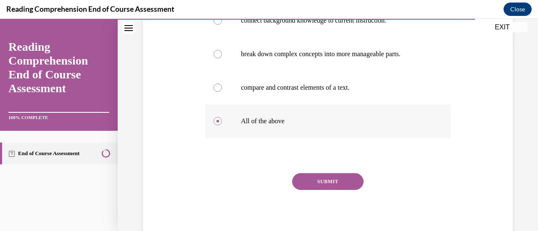
scroll to position [188, 0]
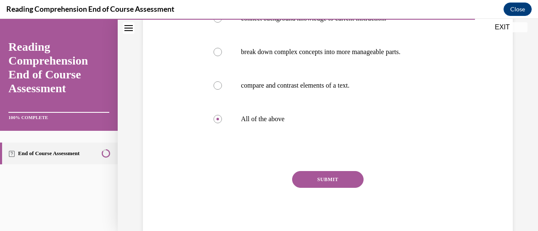
click at [330, 182] on button "SUBMIT" at bounding box center [327, 179] width 71 height 17
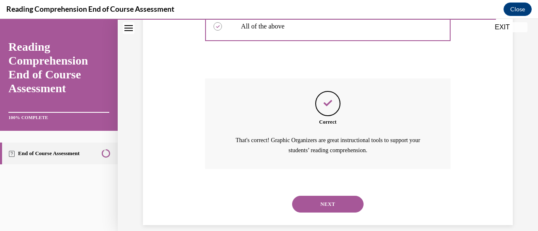
click at [337, 208] on button "NEXT" at bounding box center [327, 204] width 71 height 17
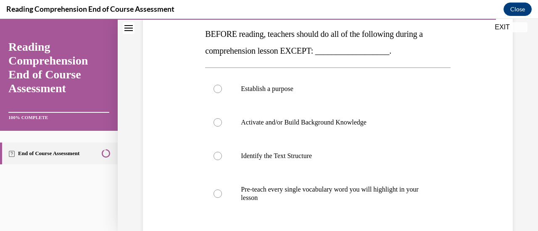
scroll to position [135, 0]
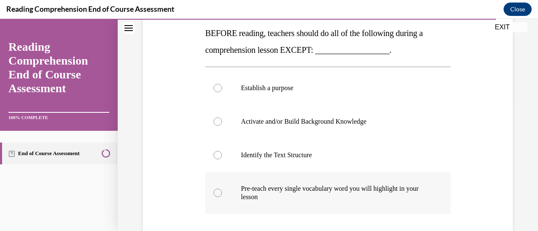
click at [222, 192] on label "Pre-teach every single vocabulary word you will highlight in your lesson" at bounding box center [327, 193] width 245 height 42
click at [222, 192] on input "Pre-teach every single vocabulary word you will highlight in your lesson" at bounding box center [217, 193] width 8 height 8
radio input "true"
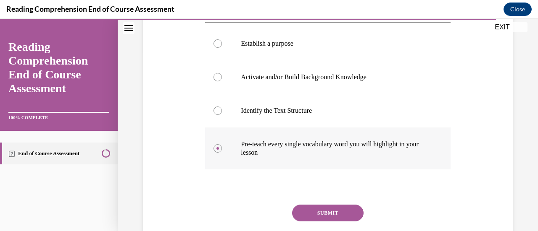
scroll to position [213, 0]
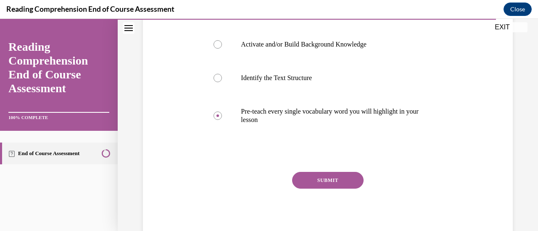
click at [324, 179] on button "SUBMIT" at bounding box center [327, 180] width 71 height 17
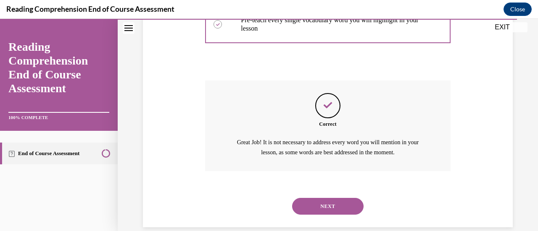
click at [335, 207] on button "NEXT" at bounding box center [327, 206] width 71 height 17
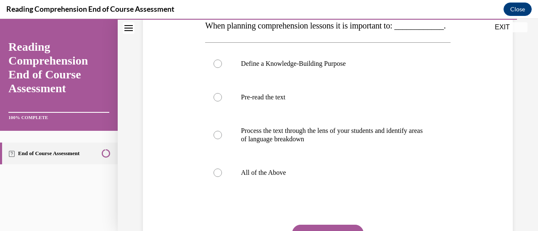
scroll to position [143, 0]
click at [213, 177] on div at bounding box center [217, 172] width 8 height 8
click at [213, 177] on input "All of the Above" at bounding box center [217, 172] width 8 height 8
radio input "true"
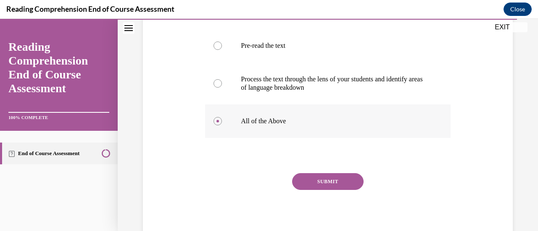
scroll to position [213, 0]
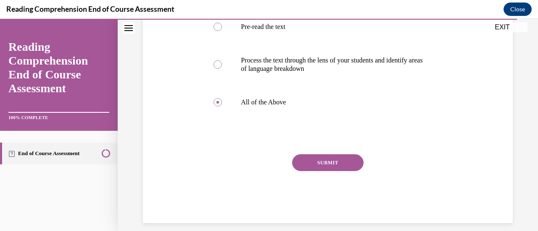
click at [332, 171] on button "SUBMIT" at bounding box center [327, 163] width 71 height 17
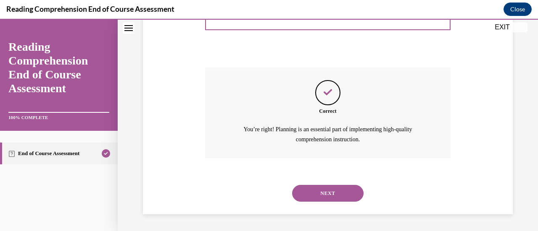
click at [336, 199] on button "NEXT" at bounding box center [327, 193] width 71 height 17
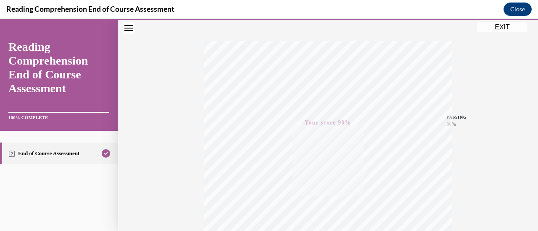
scroll to position [121, 0]
click at [513, 29] on button "EXIT" at bounding box center [502, 27] width 50 height 10
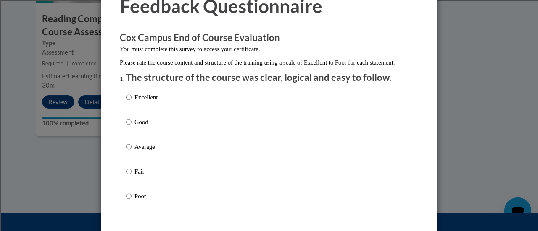
scroll to position [46, 0]
click at [126, 126] on input "Good" at bounding box center [128, 121] width 5 height 9
radio input "true"
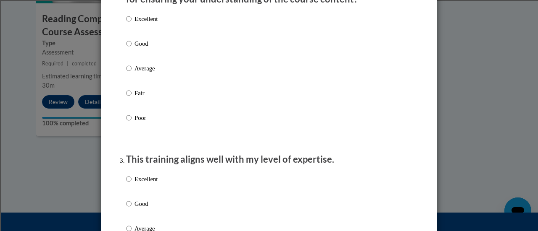
scroll to position [301, 0]
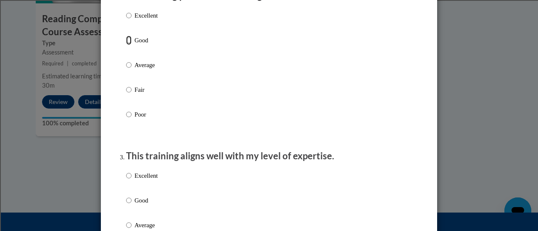
click at [128, 45] on input "Good" at bounding box center [128, 40] width 5 height 9
radio input "true"
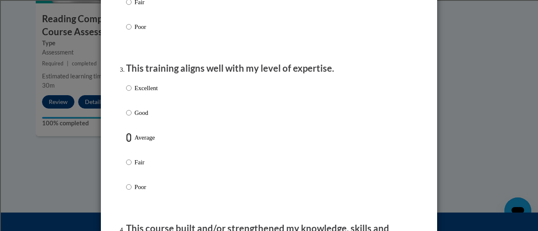
click at [126, 142] on input "Average" at bounding box center [128, 137] width 5 height 9
radio input "true"
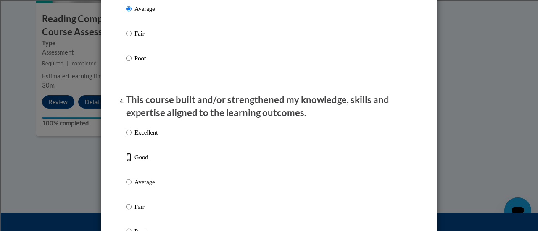
click at [126, 162] on input "Good" at bounding box center [128, 157] width 5 height 9
radio input "true"
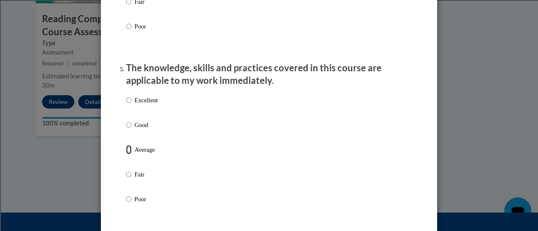
click at [126, 155] on input "Average" at bounding box center [128, 149] width 5 height 9
radio input "true"
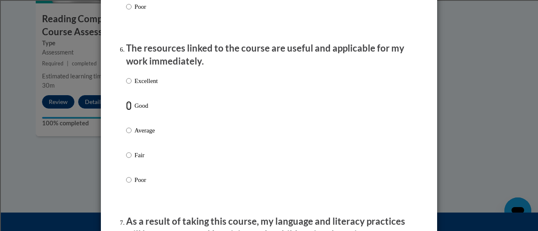
click at [126, 110] on input "Good" at bounding box center [128, 105] width 5 height 9
radio input "true"
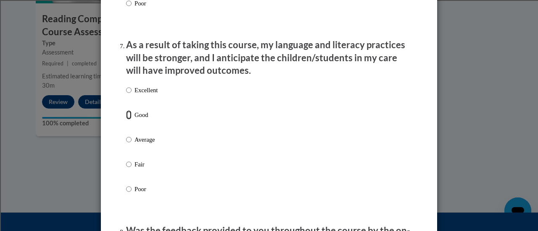
click at [126, 120] on input "Good" at bounding box center [128, 114] width 5 height 9
radio input "true"
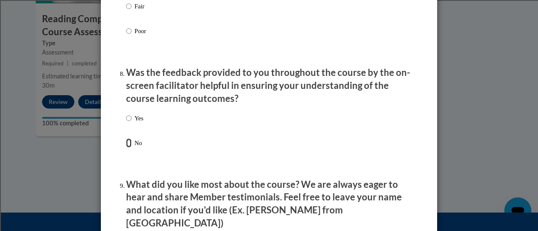
click at [126, 148] on input "No" at bounding box center [128, 143] width 5 height 9
radio input "true"
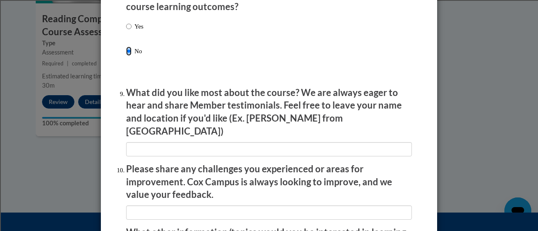
scroll to position [1343, 0]
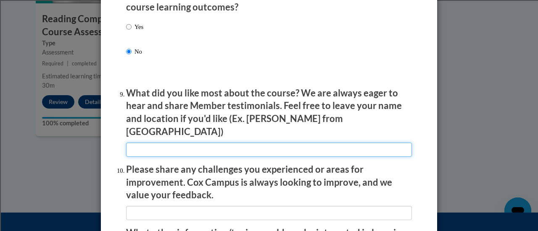
click at [208, 147] on input "textbox" at bounding box center [269, 150] width 286 height 14
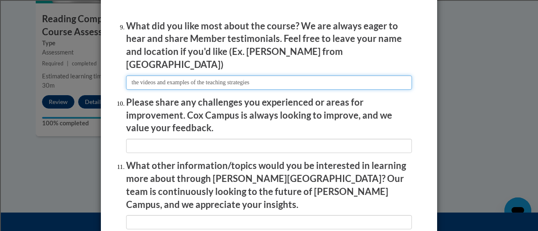
scroll to position [1411, 0]
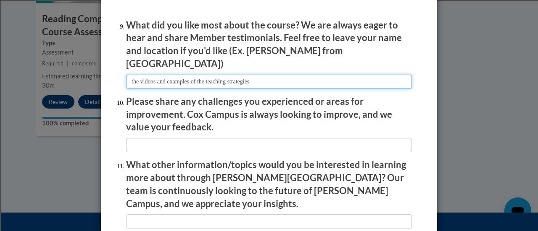
type input "the videos and examples of the teaching strategies"
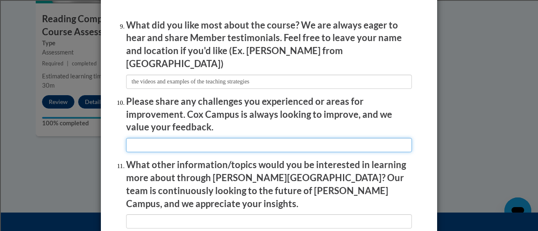
click at [236, 142] on input "textbox" at bounding box center [269, 145] width 286 height 14
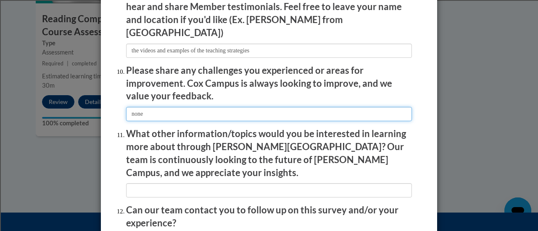
scroll to position [1453, 0]
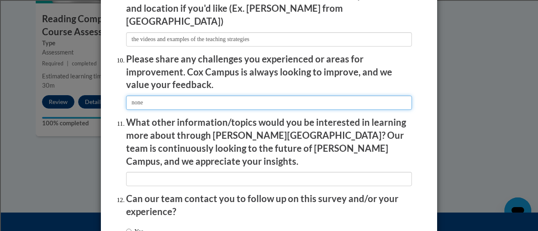
type input "none"
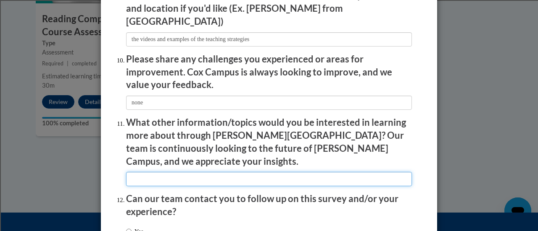
click at [199, 172] on input "textbox" at bounding box center [269, 179] width 286 height 14
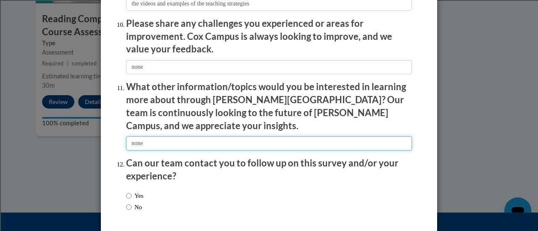
scroll to position [1515, 0]
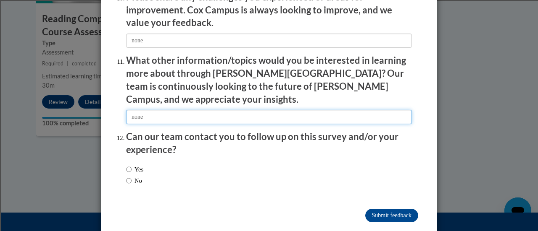
type input "none"
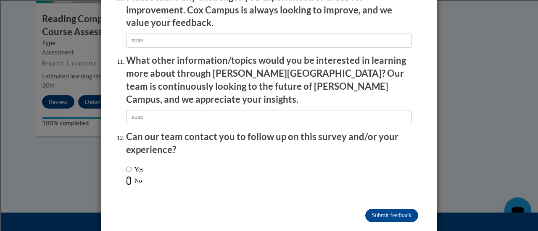
click at [127, 176] on input "No" at bounding box center [128, 180] width 5 height 9
radio input "true"
click at [397, 209] on input "Submit feedback" at bounding box center [391, 215] width 53 height 13
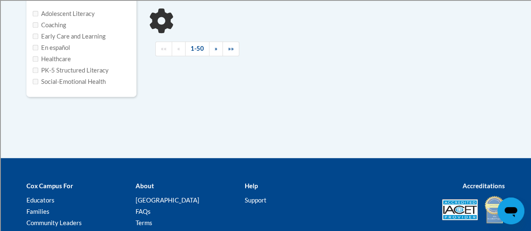
type input "respnonce intervention"
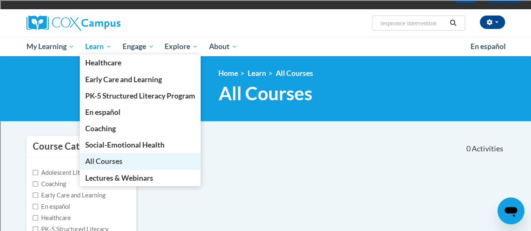
click at [107, 161] on span "All Courses" at bounding box center [103, 161] width 37 height 9
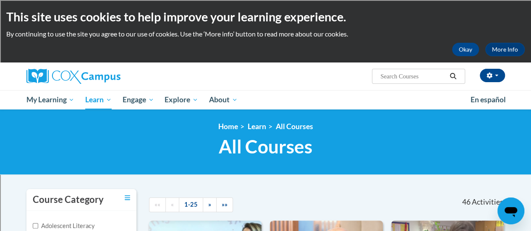
click at [391, 70] on span "Search Search..." at bounding box center [418, 76] width 93 height 15
click at [388, 75] on input "Search..." at bounding box center [413, 76] width 67 height 10
type input "R"
type input "P"
type input "Responce to Intervention"
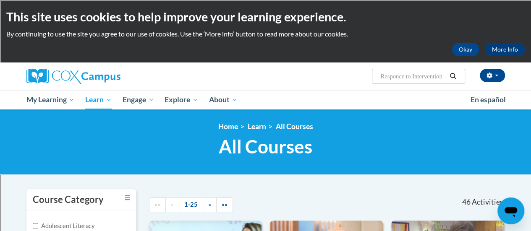
scroll to position [0, 3]
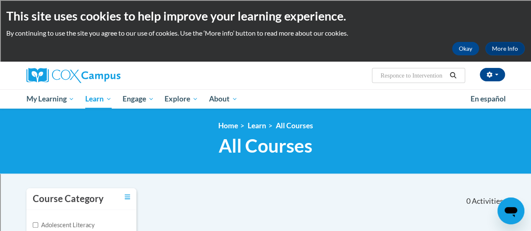
scroll to position [0, 0]
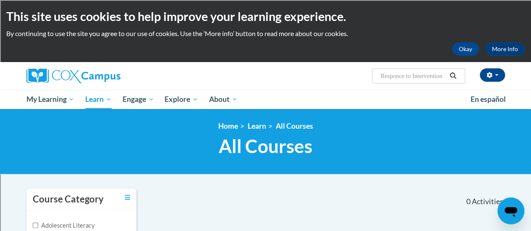
click at [397, 76] on input "Responce to Intervention" at bounding box center [413, 76] width 67 height 10
type input "RespoTeaching writing to K3nce to Intervention"
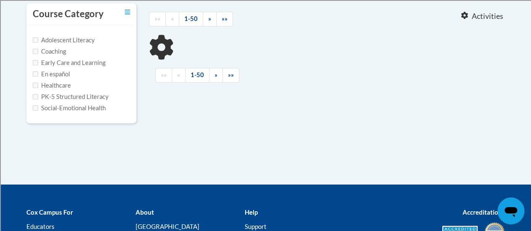
scroll to position [73, 0]
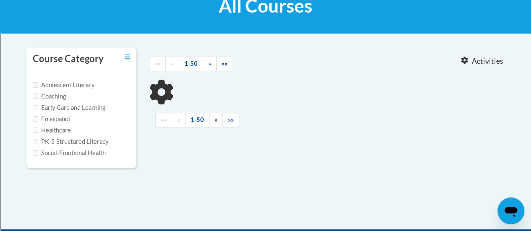
type input "RespoTeaching writing to K3nce to Intervention"
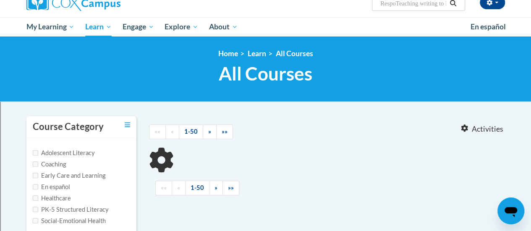
scroll to position [0, 0]
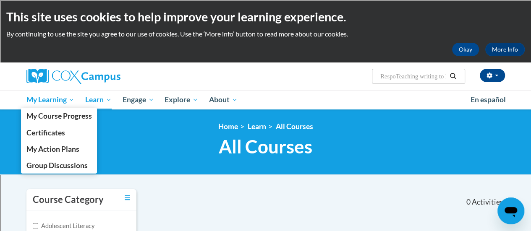
click at [26, 99] on link "My Learning" at bounding box center [50, 99] width 59 height 19
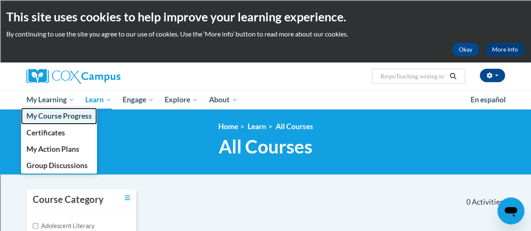
click at [42, 119] on span "My Course Progress" at bounding box center [59, 116] width 66 height 9
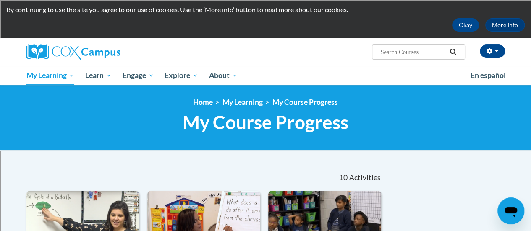
scroll to position [28, 0]
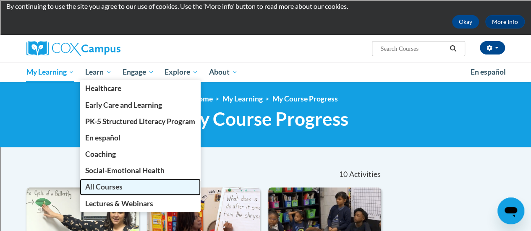
click at [89, 186] on span "All Courses" at bounding box center [103, 187] width 37 height 9
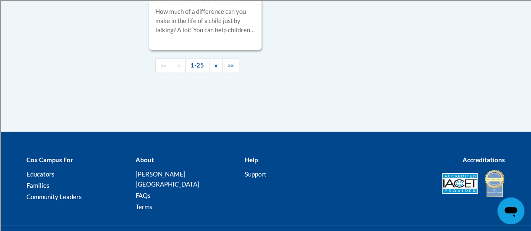
scroll to position [2297, 0]
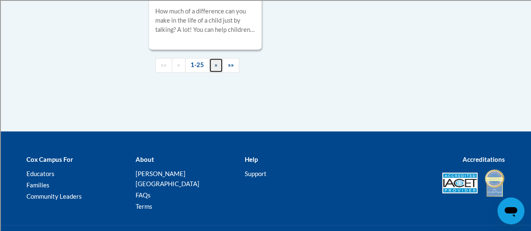
click at [210, 58] on link "»" at bounding box center [216, 65] width 14 height 15
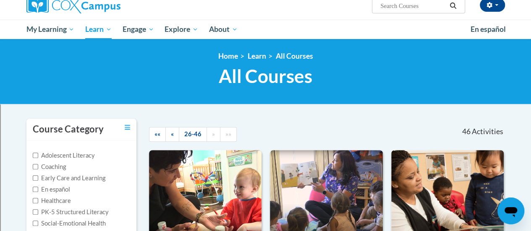
scroll to position [0, 0]
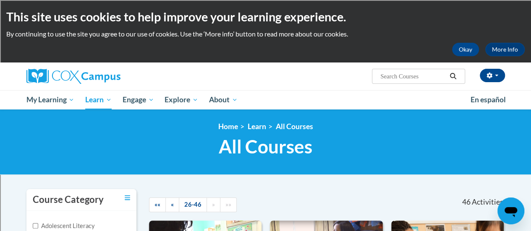
click at [389, 74] on input "Search..." at bounding box center [413, 76] width 67 height 10
type input "r"
type input "Responce to Intervention"
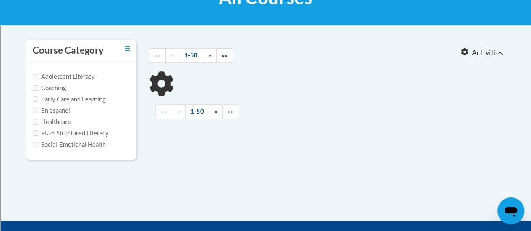
type input "Responce to Intervention"
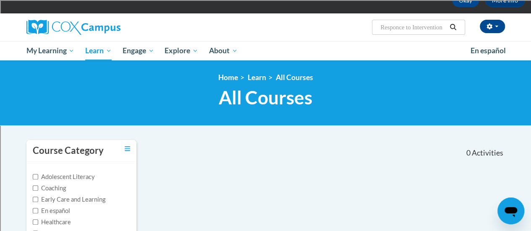
scroll to position [21, 0]
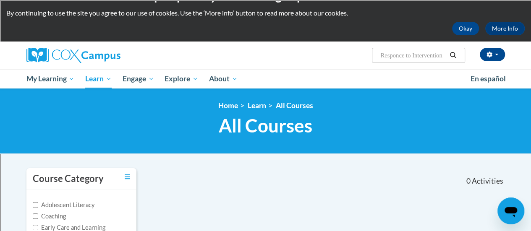
click at [437, 57] on input "Responce to Intervention" at bounding box center [413, 55] width 67 height 10
click at [456, 55] on icon "Search" at bounding box center [454, 55] width 8 height 6
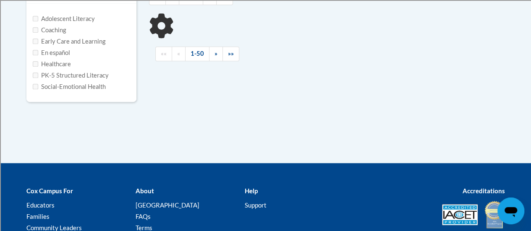
type input "Responce to Intervention"
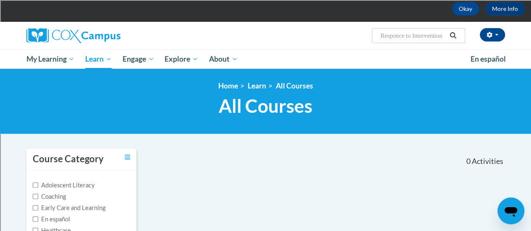
scroll to position [40, 0]
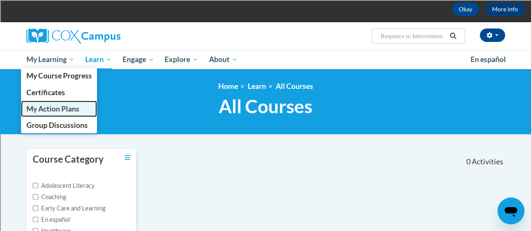
click at [64, 105] on span "My Action Plans" at bounding box center [52, 109] width 53 height 9
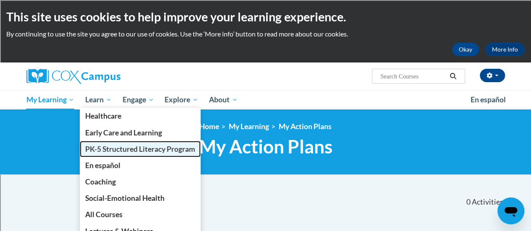
click at [106, 155] on link "PK-5 Structured Literacy Program" at bounding box center [140, 149] width 121 height 16
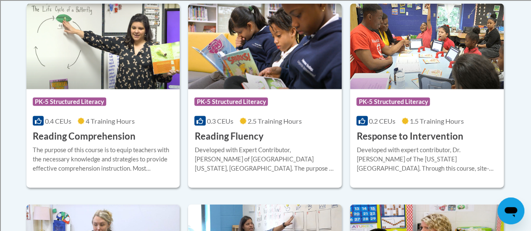
scroll to position [822, 0]
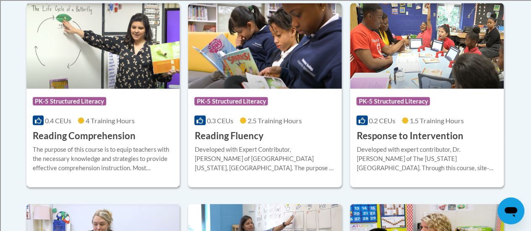
click at [117, 77] on img at bounding box center [103, 46] width 154 height 86
